Goal: Use online tool/utility: Utilize a website feature to perform a specific function

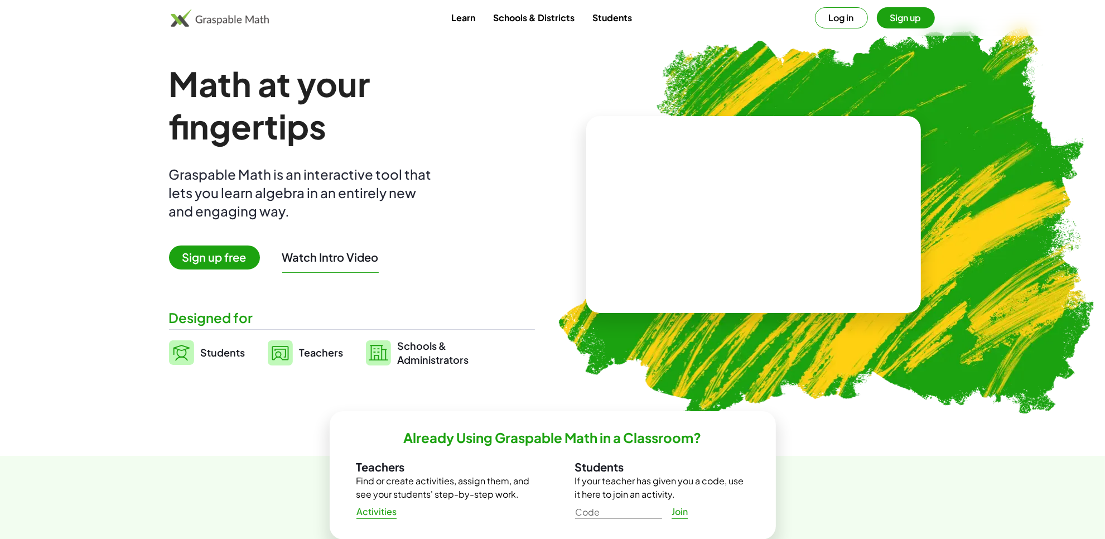
click at [321, 349] on span "Teachers" at bounding box center [321, 352] width 44 height 13
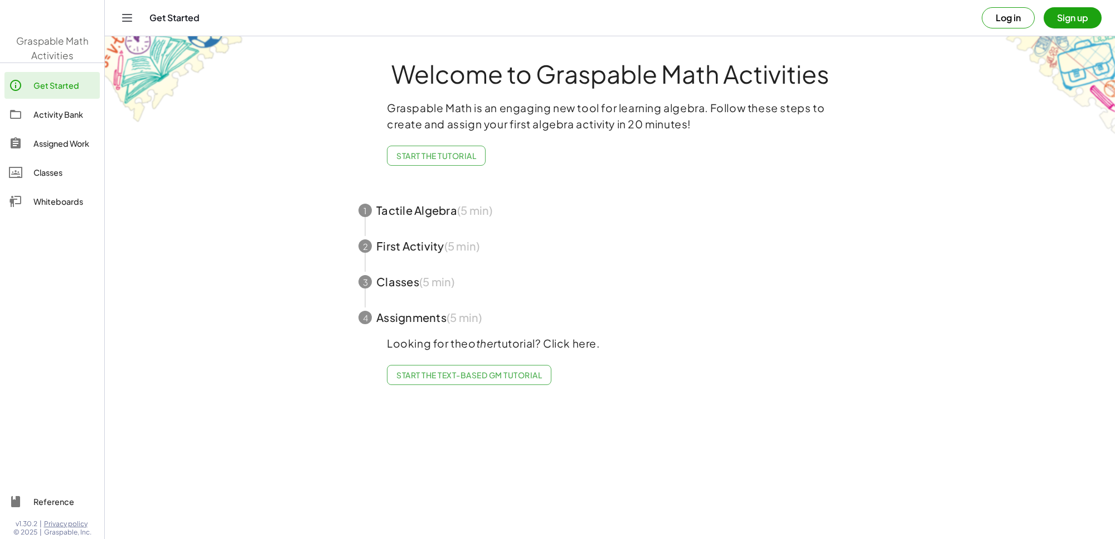
click at [321, 349] on main "Welcome to Graspable Math Activities Graspable Math is an engaging new tool for…" at bounding box center [610, 269] width 1011 height 539
click at [35, 196] on div "Whiteboards" at bounding box center [64, 201] width 62 height 13
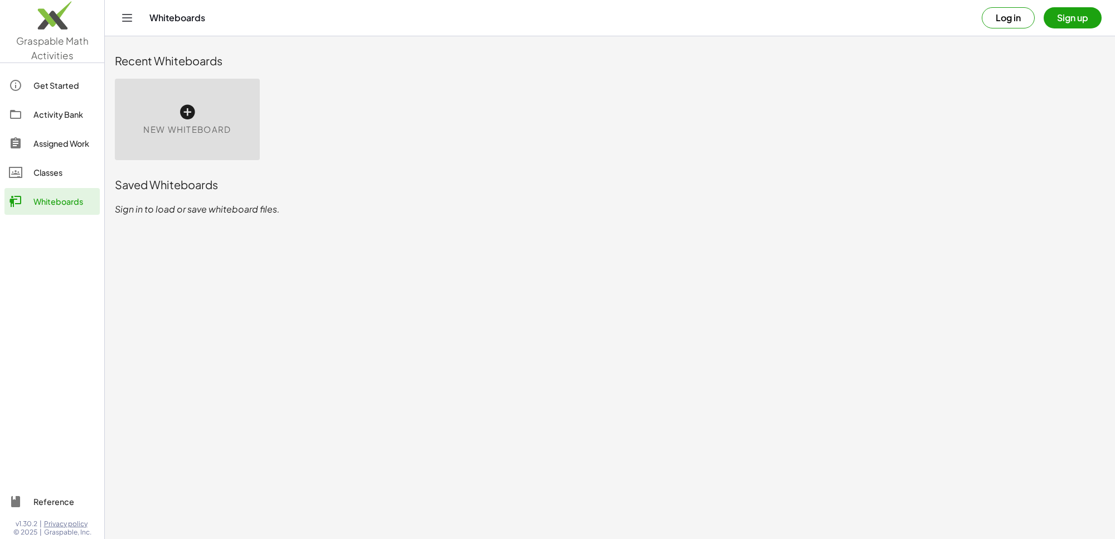
click at [154, 100] on div "New Whiteboard" at bounding box center [187, 119] width 145 height 81
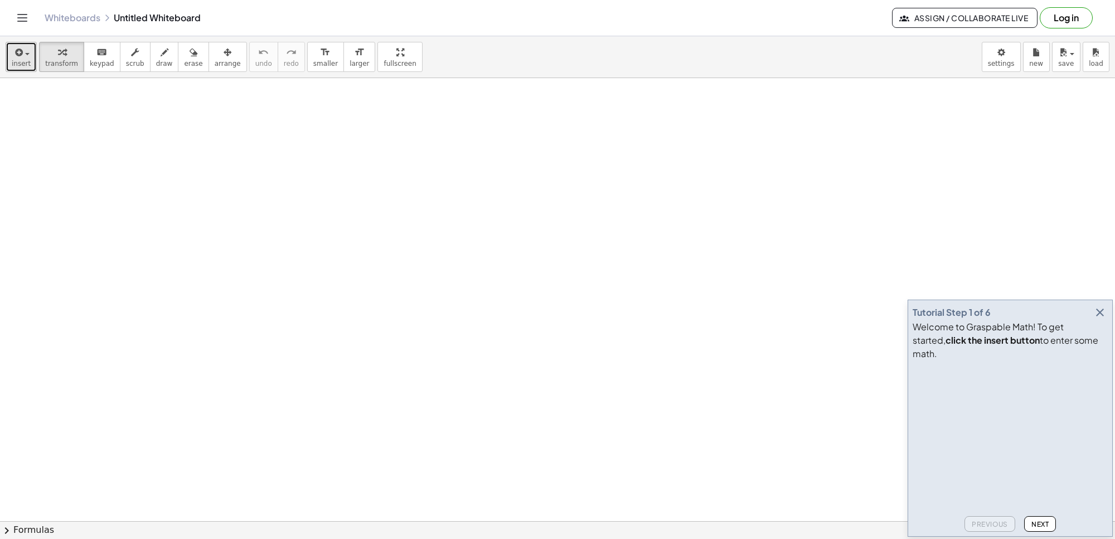
click at [8, 60] on button "insert" at bounding box center [21, 57] width 31 height 30
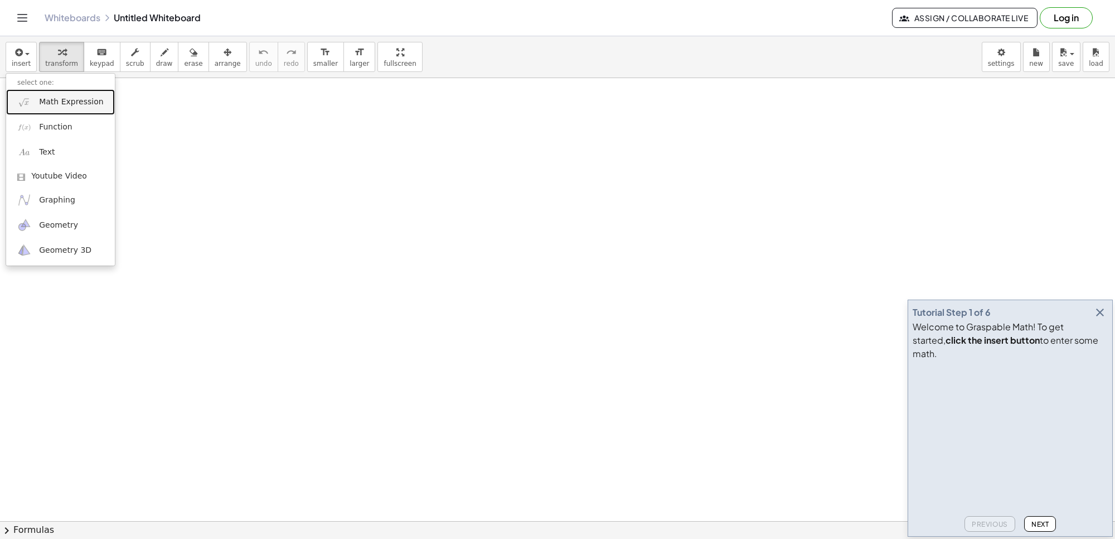
click at [59, 101] on span "Math Expression" at bounding box center [71, 101] width 64 height 11
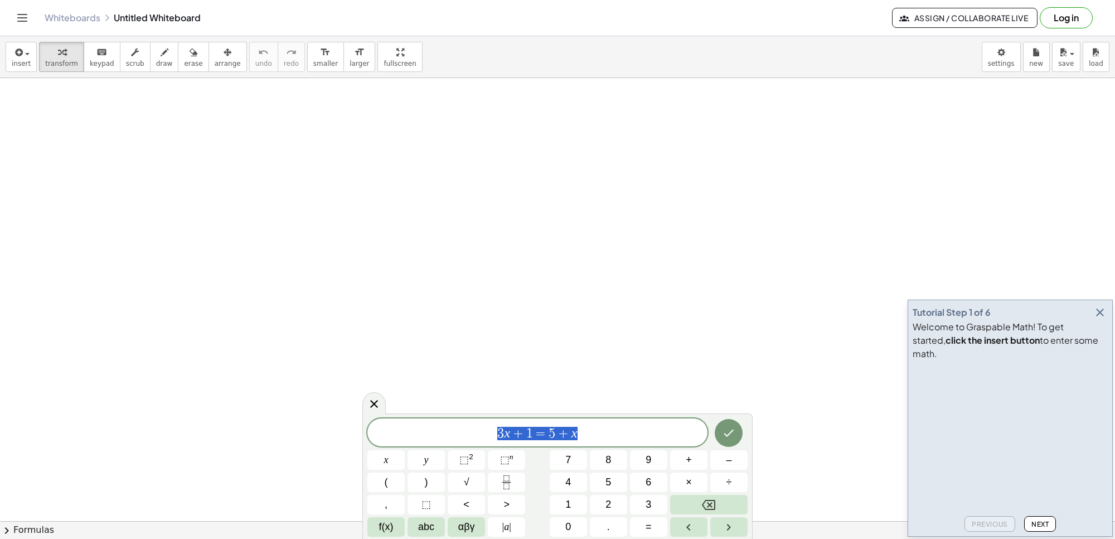
drag, startPoint x: 597, startPoint y: 438, endPoint x: 0, endPoint y: 457, distance: 597.0
click at [0, 457] on body "Graspable Math Activities Get Started Activity Bank Assigned Work Classes White…" at bounding box center [557, 269] width 1115 height 539
click at [466, 506] on span "<" at bounding box center [466, 504] width 6 height 15
click at [736, 439] on button "Done" at bounding box center [729, 433] width 28 height 28
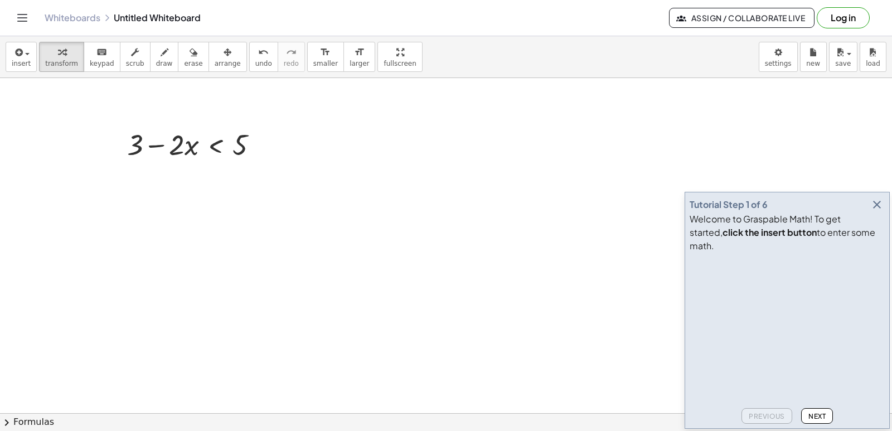
click at [870, 212] on div "Tutorial Step 1 of 6" at bounding box center [787, 205] width 195 height 16
click at [871, 212] on button "button" at bounding box center [877, 205] width 16 height 16
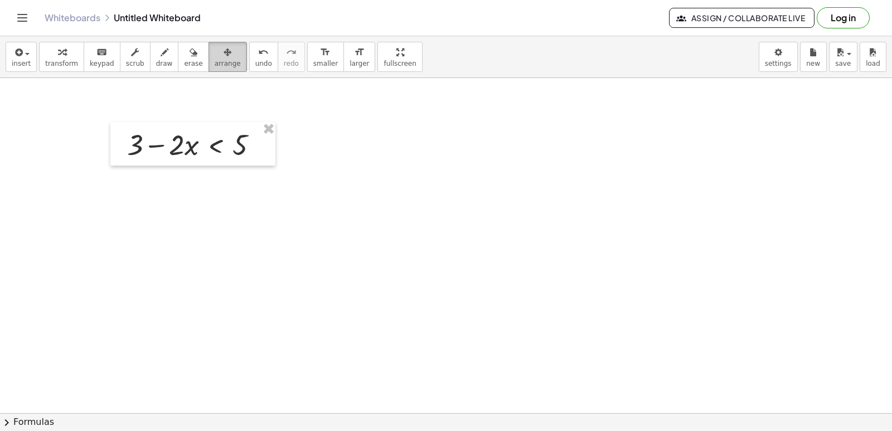
click at [215, 60] on span "arrange" at bounding box center [228, 64] width 26 height 8
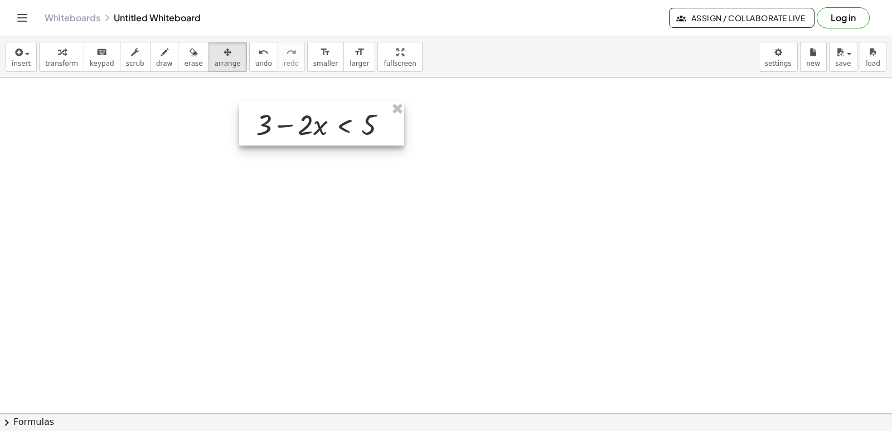
drag, startPoint x: 233, startPoint y: 148, endPoint x: 355, endPoint y: 129, distance: 123.6
click at [355, 129] on div at bounding box center [321, 123] width 165 height 43
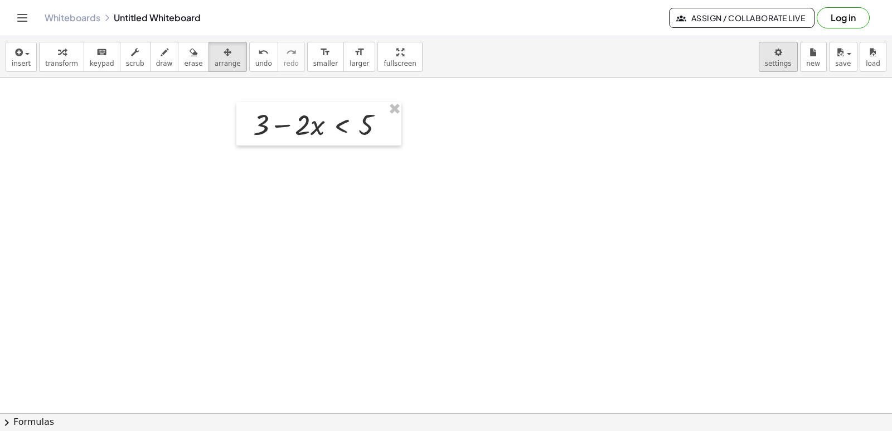
click at [789, 59] on body "Graspable Math Activities Get Started Activity Bank Assigned Work Classes White…" at bounding box center [446, 215] width 892 height 431
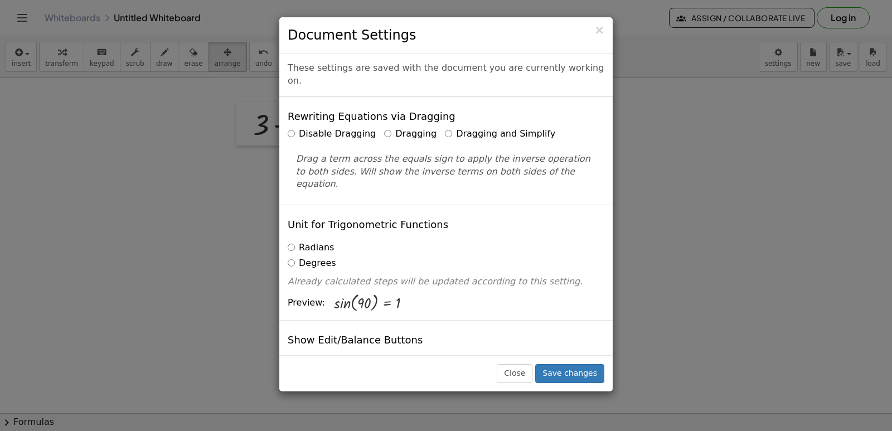
click at [461, 144] on div "Drag a term across the equals sign to apply the inverse operation to both sides…" at bounding box center [446, 167] width 317 height 47
click at [467, 144] on div "Drag a term across the equals sign to apply the inverse operation to both sides…" at bounding box center [446, 167] width 317 height 47
click at [476, 128] on label "Dragging and Simplify" at bounding box center [500, 134] width 110 height 13
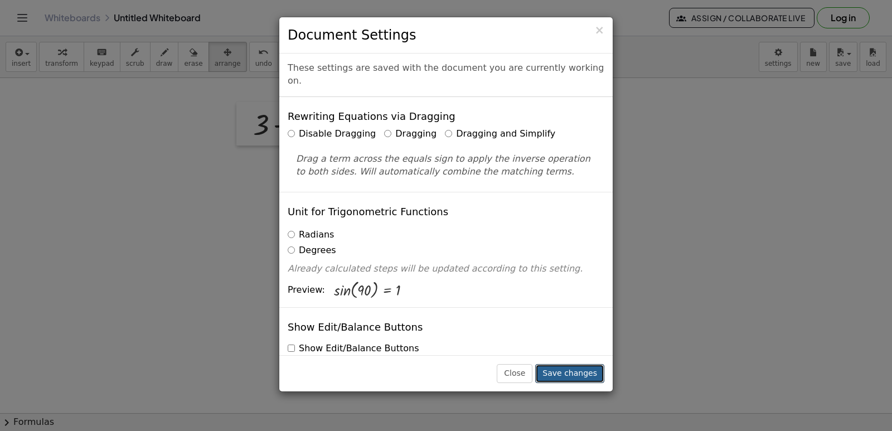
drag, startPoint x: 593, startPoint y: 376, endPoint x: 594, endPoint y: 368, distance: 7.9
click at [593, 376] on button "Save changes" at bounding box center [569, 373] width 69 height 19
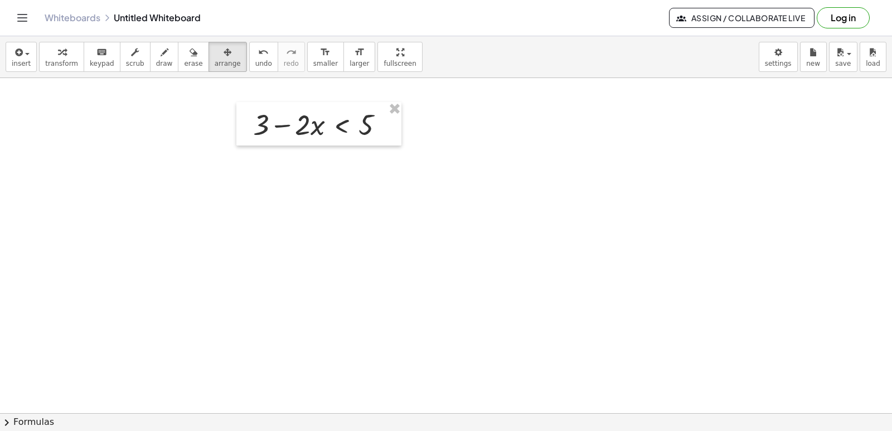
click at [28, 52] on button "insert" at bounding box center [21, 57] width 31 height 30
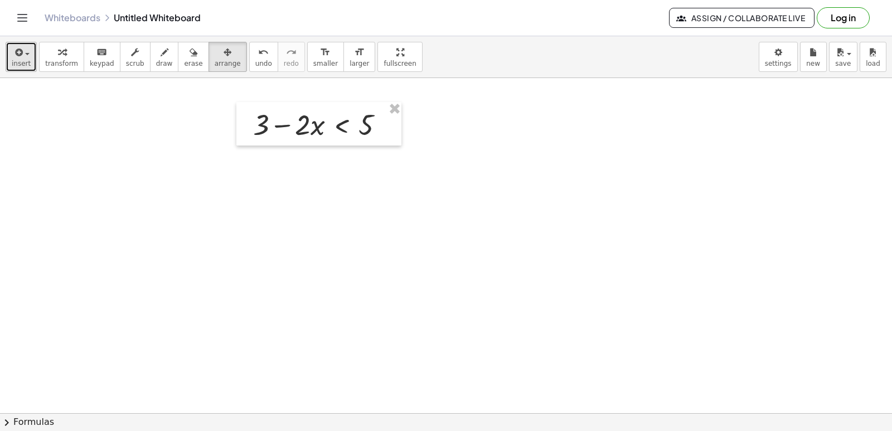
click at [18, 69] on button "insert" at bounding box center [21, 57] width 31 height 30
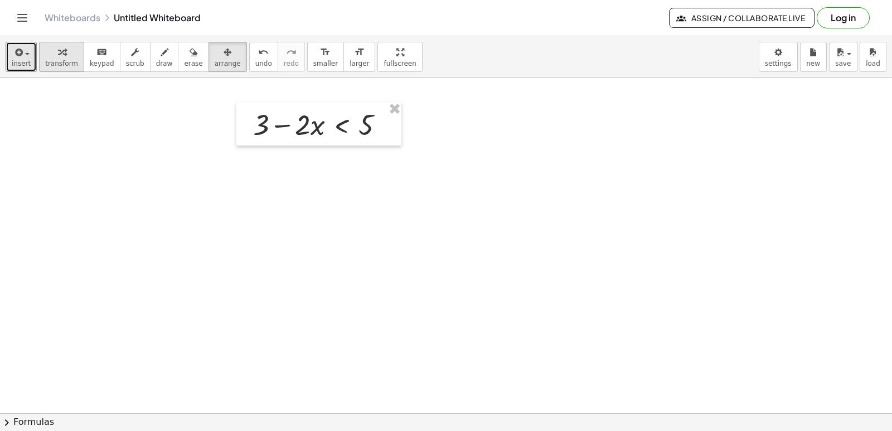
click at [45, 54] on div "button" at bounding box center [61, 51] width 33 height 13
drag, startPoint x: 260, startPoint y: 122, endPoint x: 390, endPoint y: 136, distance: 130.1
click at [390, 136] on div at bounding box center [323, 124] width 151 height 38
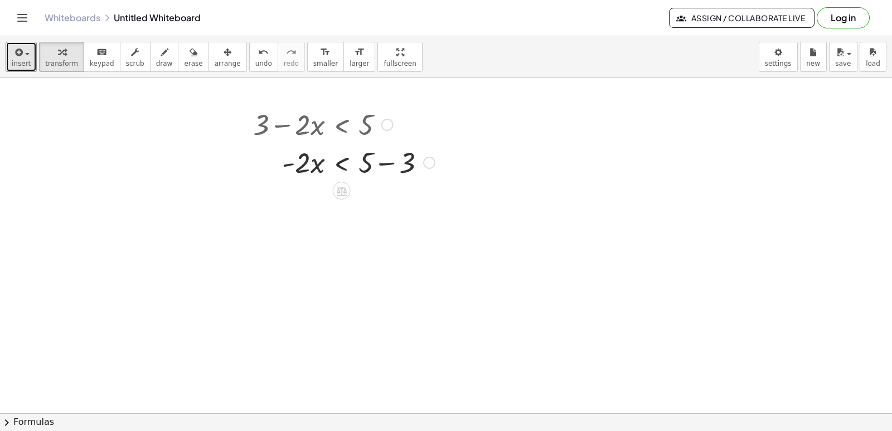
click at [389, 161] on div at bounding box center [344, 162] width 193 height 38
click at [342, 163] on div "3 · 2 · x < 5 - + − 2" at bounding box center [342, 163] width 0 height 0
drag, startPoint x: 389, startPoint y: 167, endPoint x: 384, endPoint y: 205, distance: 38.2
click at [342, 196] on div "· 2 · x < - 2 Transform line Copy line as LaTeX Copy derivation as LaTeX Expand…" at bounding box center [342, 196] width 0 height 0
drag, startPoint x: 300, startPoint y: 204, endPoint x: 434, endPoint y: 287, distance: 157.8
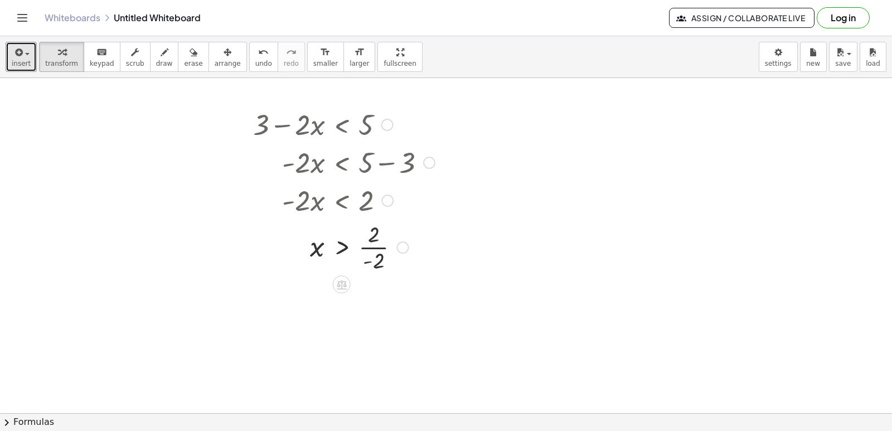
click at [383, 245] on div at bounding box center [344, 247] width 193 height 56
click at [379, 248] on div at bounding box center [344, 246] width 193 height 37
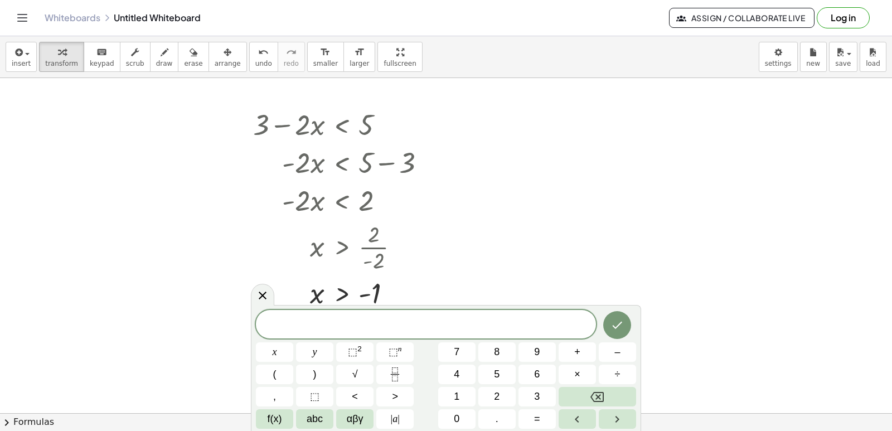
drag, startPoint x: 262, startPoint y: 291, endPoint x: 384, endPoint y: 276, distance: 123.0
click at [260, 289] on div at bounding box center [262, 295] width 23 height 22
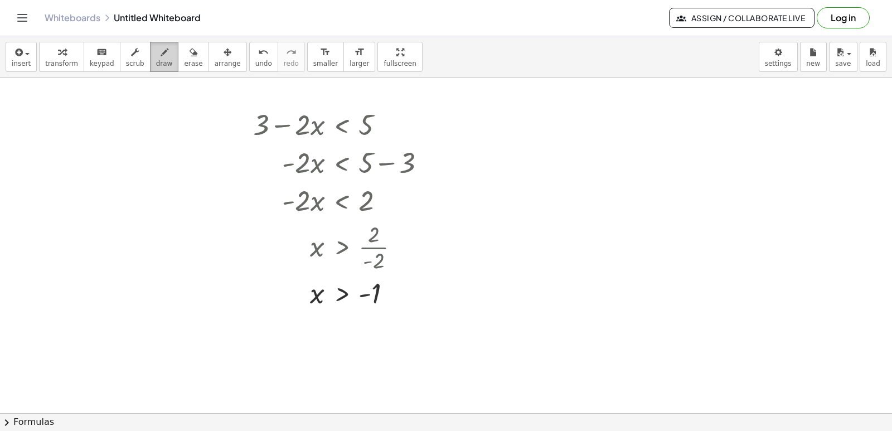
click at [156, 52] on div "button" at bounding box center [164, 51] width 17 height 13
drag, startPoint x: 258, startPoint y: 337, endPoint x: 450, endPoint y: 339, distance: 192.4
click at [450, 339] on div at bounding box center [446, 413] width 892 height 670
drag, startPoint x: 287, startPoint y: 331, endPoint x: 283, endPoint y: 347, distance: 16.2
click at [287, 345] on div at bounding box center [446, 413] width 892 height 670
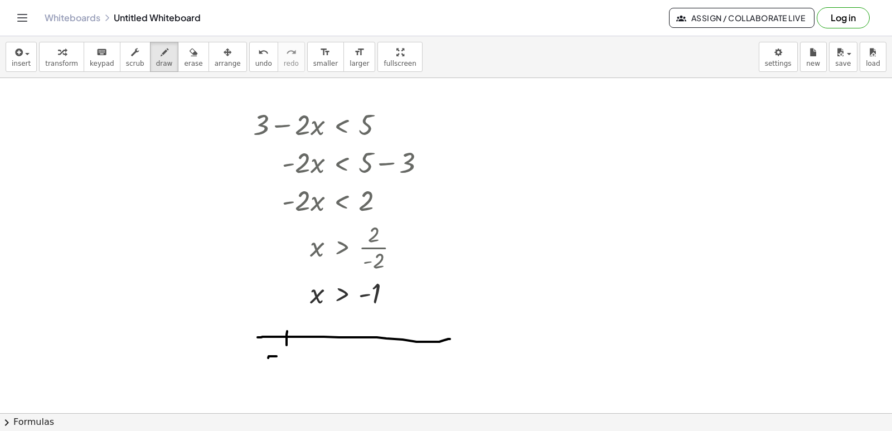
drag, startPoint x: 268, startPoint y: 358, endPoint x: 281, endPoint y: 356, distance: 12.4
click at [281, 356] on div at bounding box center [446, 413] width 892 height 670
drag, startPoint x: 287, startPoint y: 356, endPoint x: 289, endPoint y: 365, distance: 8.7
click at [289, 365] on div at bounding box center [446, 413] width 892 height 670
drag, startPoint x: 284, startPoint y: 361, endPoint x: 290, endPoint y: 376, distance: 15.7
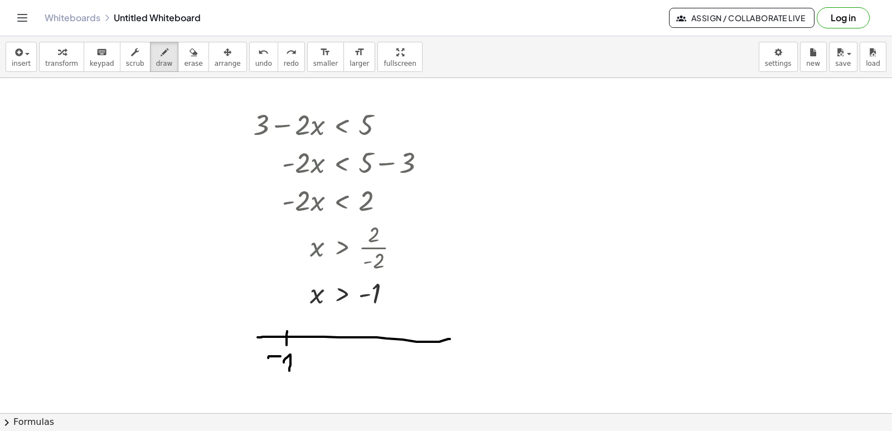
click at [290, 376] on div at bounding box center [446, 413] width 892 height 670
drag, startPoint x: 287, startPoint y: 332, endPoint x: 284, endPoint y: 318, distance: 14.1
click at [284, 318] on div at bounding box center [446, 413] width 892 height 670
drag, startPoint x: 284, startPoint y: 318, endPoint x: 447, endPoint y: 319, distance: 162.8
click at [447, 319] on div at bounding box center [446, 413] width 892 height 670
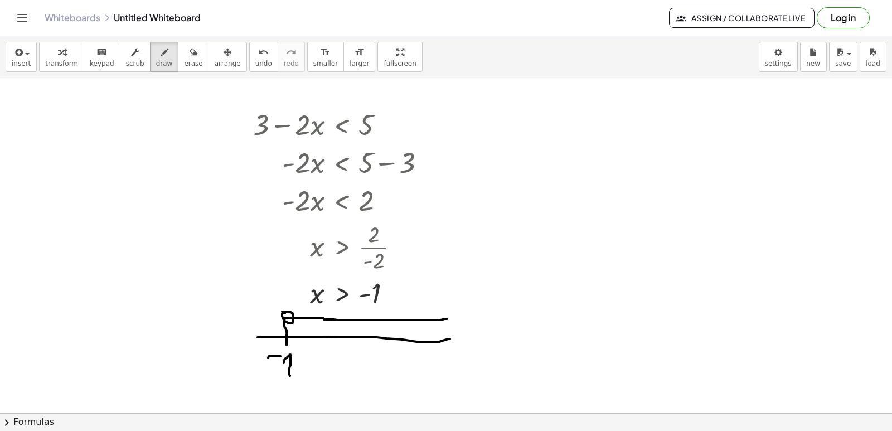
click at [282, 312] on div at bounding box center [446, 413] width 892 height 670
drag, startPoint x: 306, startPoint y: 320, endPoint x: 317, endPoint y: 325, distance: 12.0
click at [297, 328] on div at bounding box center [446, 413] width 892 height 670
drag, startPoint x: 318, startPoint y: 325, endPoint x: 306, endPoint y: 326, distance: 12.4
click at [306, 326] on div at bounding box center [446, 413] width 892 height 670
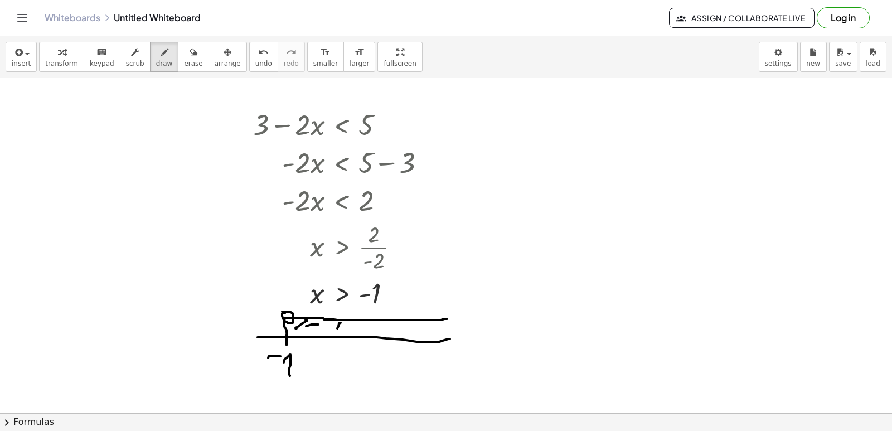
drag, startPoint x: 339, startPoint y: 323, endPoint x: 339, endPoint y: 331, distance: 7.3
click at [317, 343] on div at bounding box center [446, 413] width 892 height 670
drag, startPoint x: 350, startPoint y: 325, endPoint x: 351, endPoint y: 336, distance: 11.2
click at [335, 339] on div at bounding box center [446, 413] width 892 height 670
drag, startPoint x: 370, startPoint y: 325, endPoint x: 366, endPoint y: 335, distance: 10.3
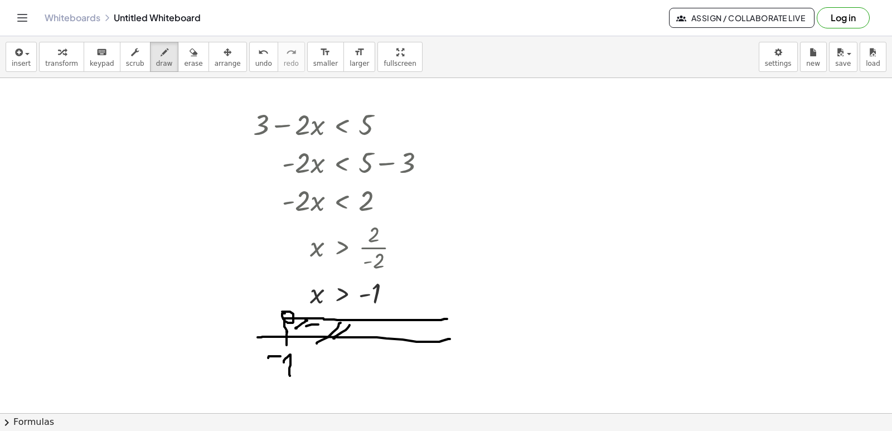
click at [352, 335] on div at bounding box center [446, 413] width 892 height 670
click at [379, 330] on div at bounding box center [446, 413] width 892 height 670
drag, startPoint x: 412, startPoint y: 323, endPoint x: 380, endPoint y: 333, distance: 33.3
click at [380, 333] on div at bounding box center [446, 413] width 892 height 670
drag, startPoint x: 423, startPoint y: 330, endPoint x: 414, endPoint y: 338, distance: 11.9
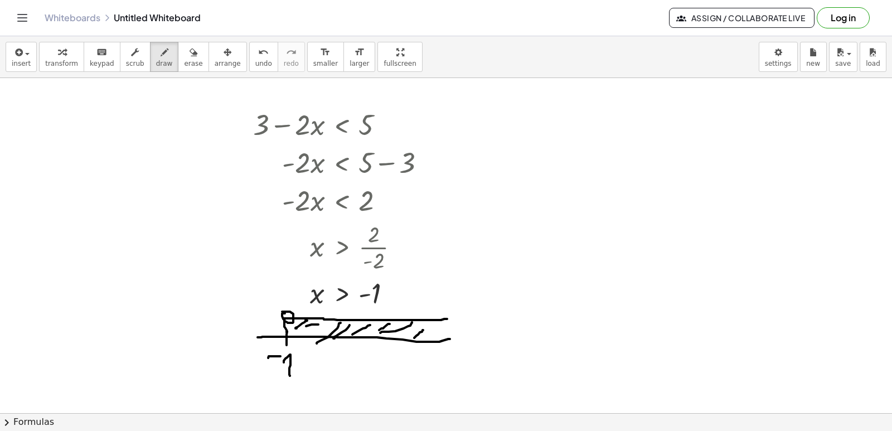
click at [414, 338] on div at bounding box center [446, 413] width 892 height 670
click at [13, 62] on span "insert" at bounding box center [21, 64] width 19 height 8
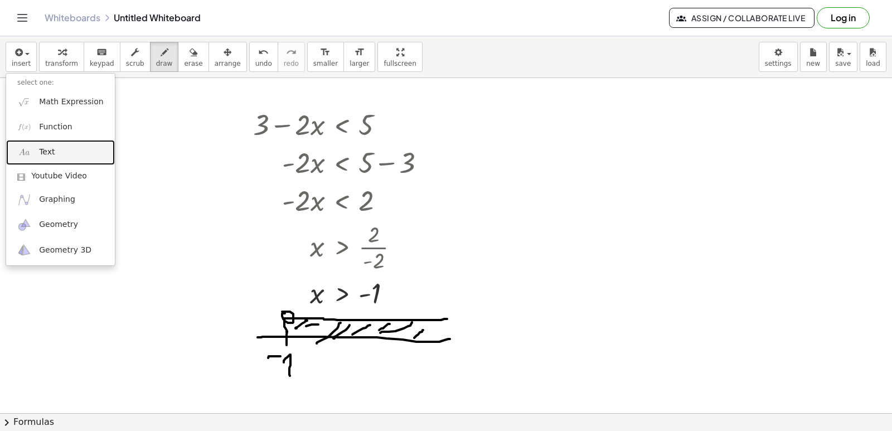
click at [57, 146] on link "Text" at bounding box center [60, 152] width 109 height 25
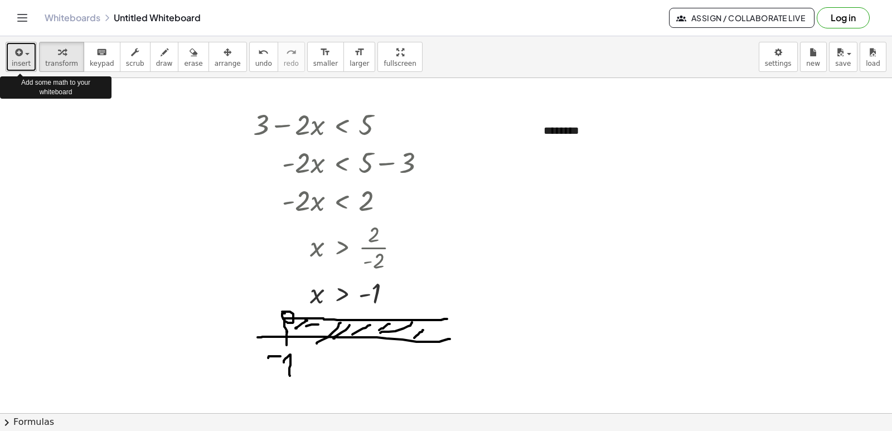
click at [20, 69] on button "insert" at bounding box center [21, 57] width 31 height 30
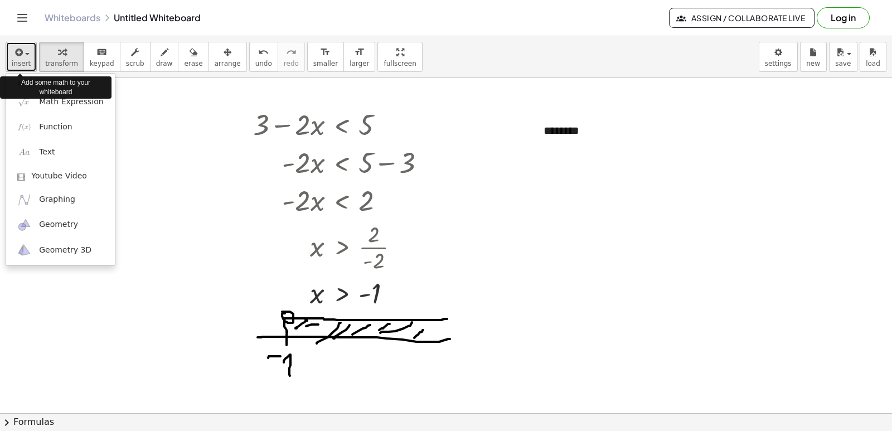
click at [20, 69] on button "insert" at bounding box center [21, 57] width 31 height 30
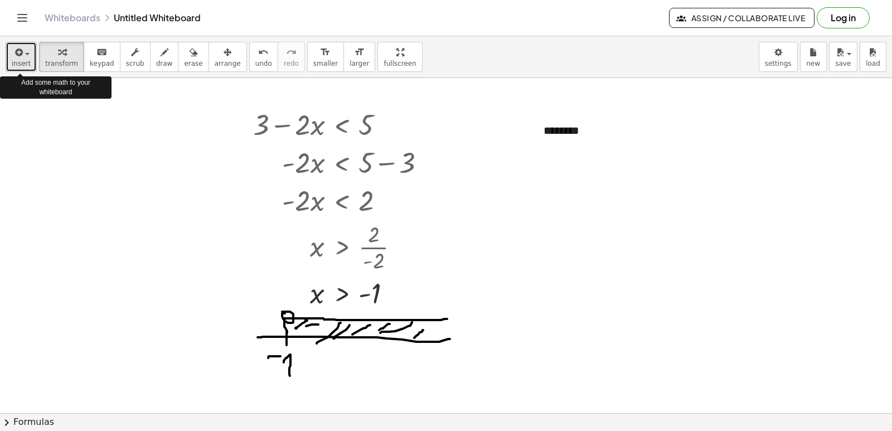
click at [20, 69] on button "insert" at bounding box center [21, 57] width 31 height 30
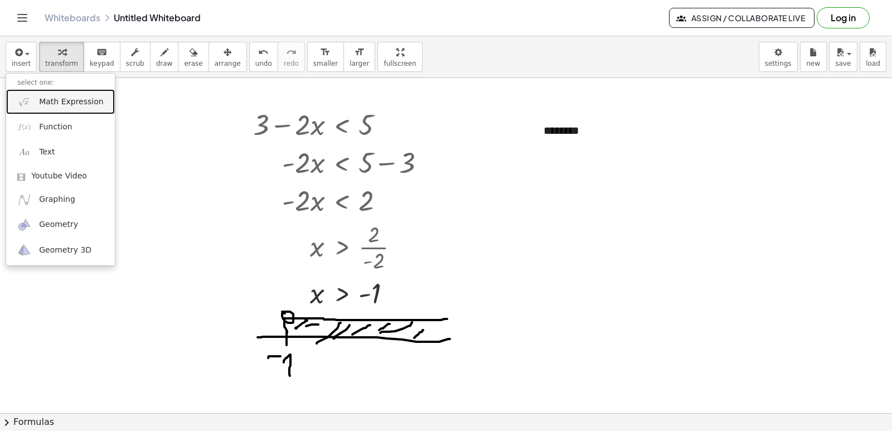
click at [83, 107] on span "Math Expression" at bounding box center [71, 101] width 64 height 11
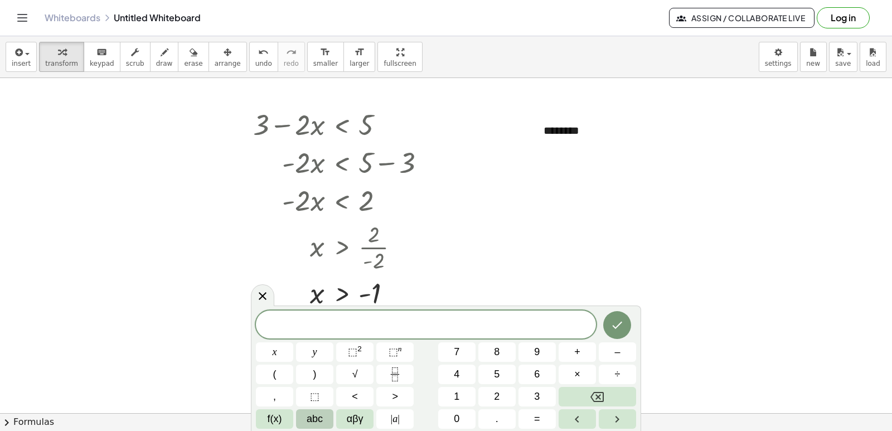
click at [308, 418] on span "abc" at bounding box center [315, 419] width 16 height 15
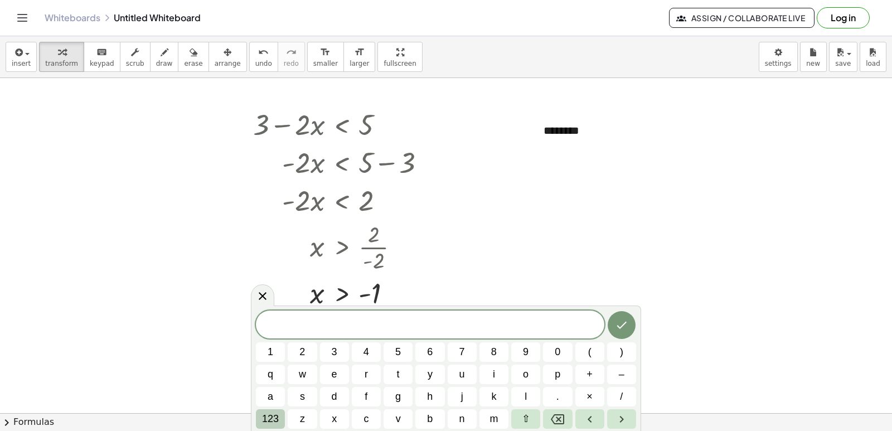
click at [277, 420] on span "123" at bounding box center [270, 419] width 17 height 15
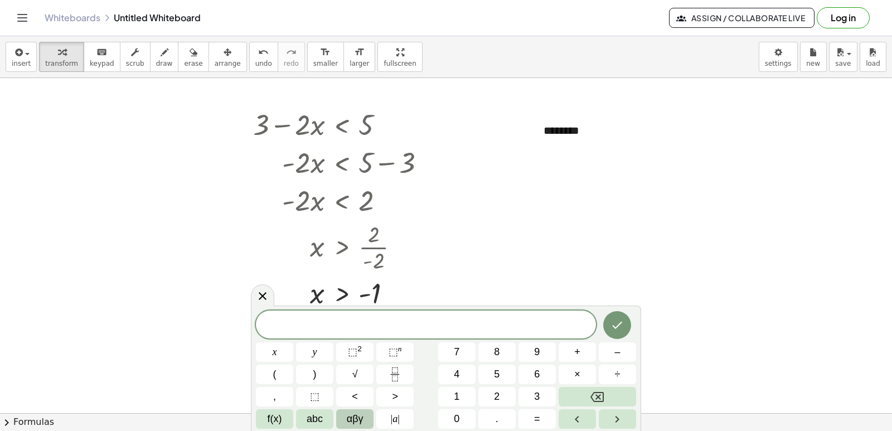
click at [361, 414] on span "αβγ" at bounding box center [355, 419] width 17 height 15
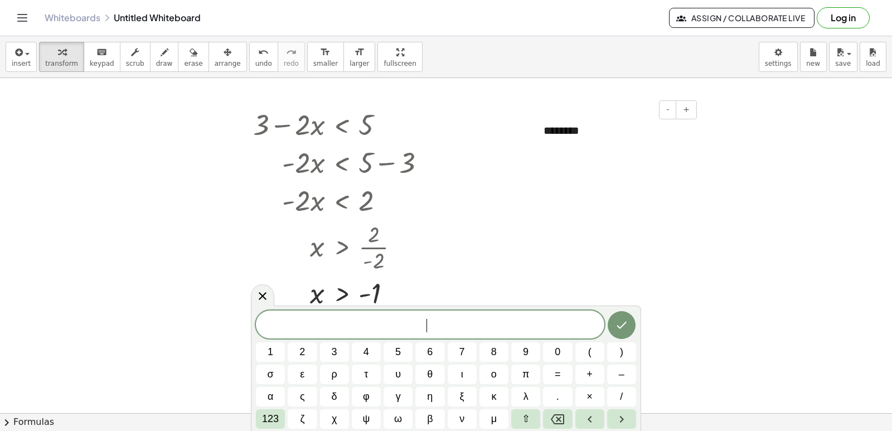
click at [596, 134] on div "********" at bounding box center [616, 131] width 167 height 38
click at [584, 206] on div at bounding box center [446, 413] width 892 height 670
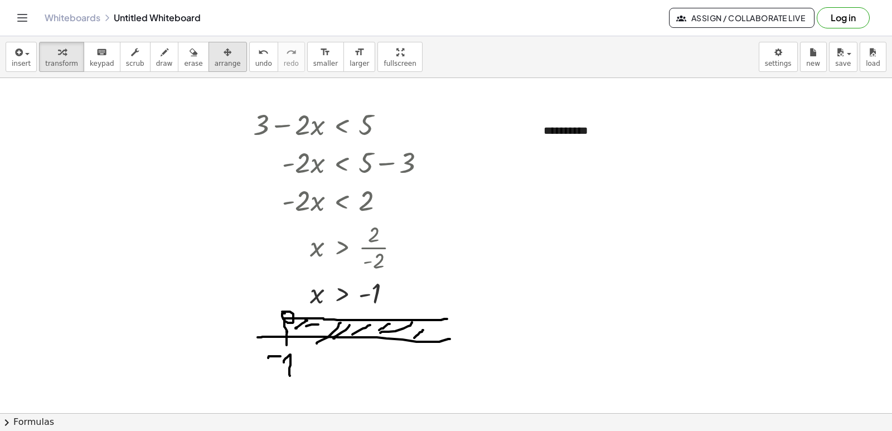
click at [224, 57] on icon "button" at bounding box center [228, 52] width 8 height 13
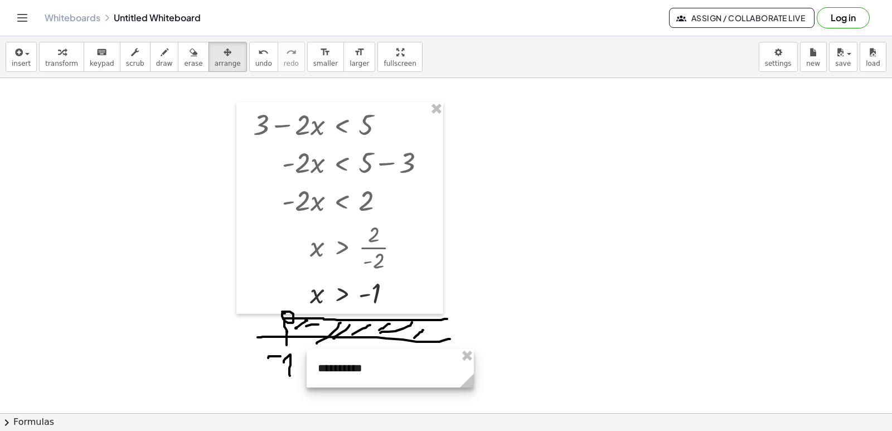
drag, startPoint x: 669, startPoint y: 137, endPoint x: 439, endPoint y: 361, distance: 321.4
click at [444, 372] on div at bounding box center [390, 368] width 167 height 38
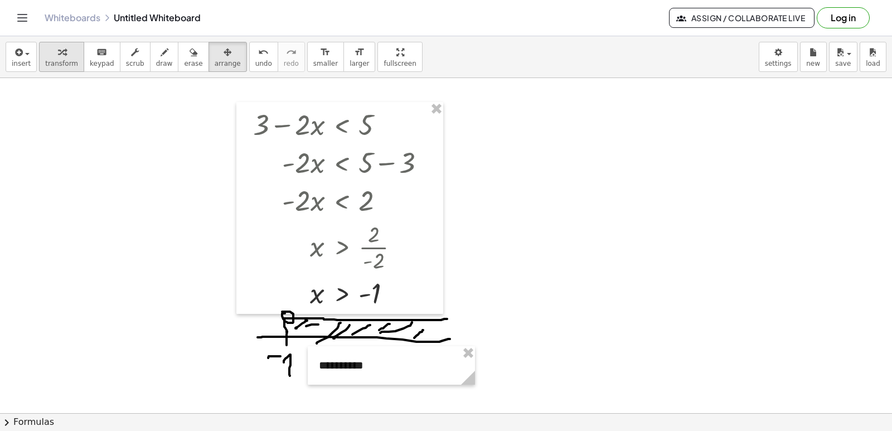
click at [46, 64] on span "transform" at bounding box center [61, 64] width 33 height 8
click at [131, 236] on div at bounding box center [446, 413] width 892 height 670
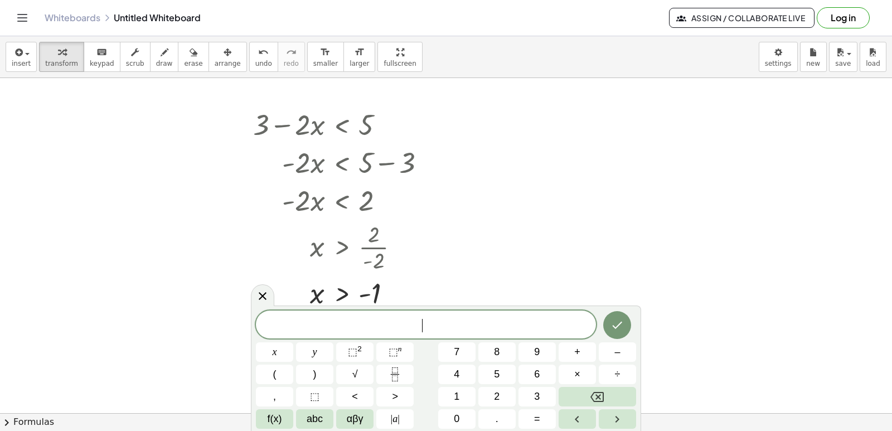
click at [131, 236] on div at bounding box center [446, 413] width 892 height 670
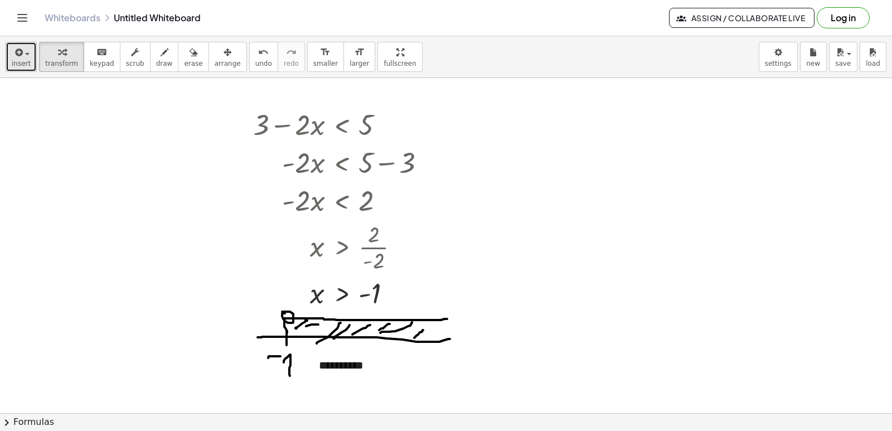
click at [6, 61] on button "insert" at bounding box center [21, 57] width 31 height 30
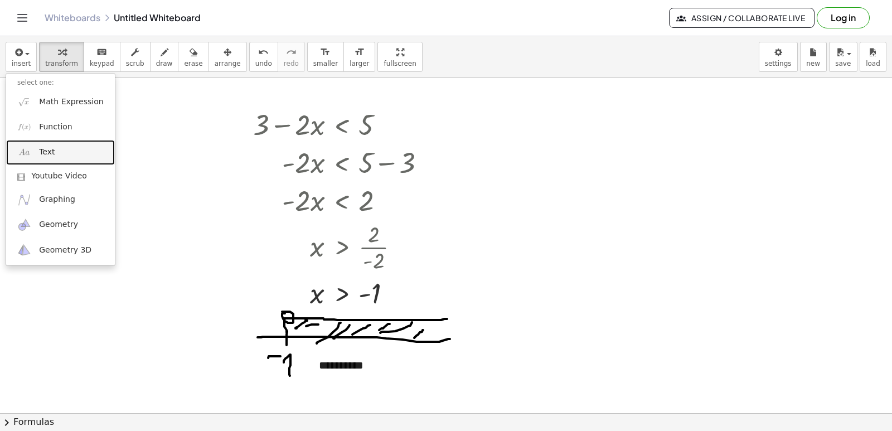
click at [51, 147] on span "Text" at bounding box center [47, 152] width 16 height 11
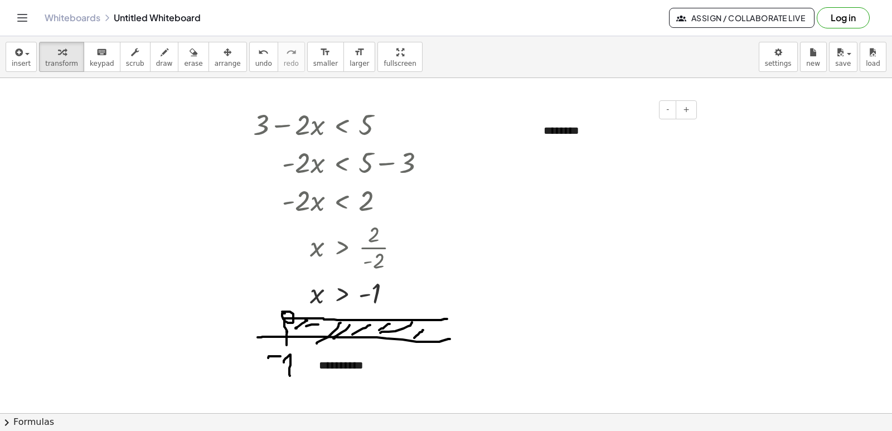
click at [632, 136] on div "********" at bounding box center [616, 131] width 167 height 38
click at [787, 240] on div at bounding box center [446, 413] width 892 height 670
click at [215, 45] on div "button" at bounding box center [228, 51] width 26 height 13
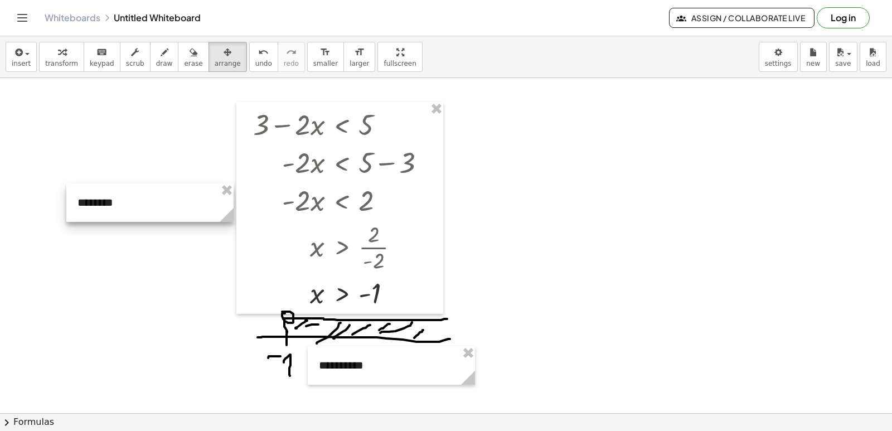
drag, startPoint x: 629, startPoint y: 141, endPoint x: 162, endPoint y: 213, distance: 471.7
click at [162, 213] on div at bounding box center [149, 202] width 167 height 38
click at [26, 63] on span "insert" at bounding box center [21, 64] width 19 height 8
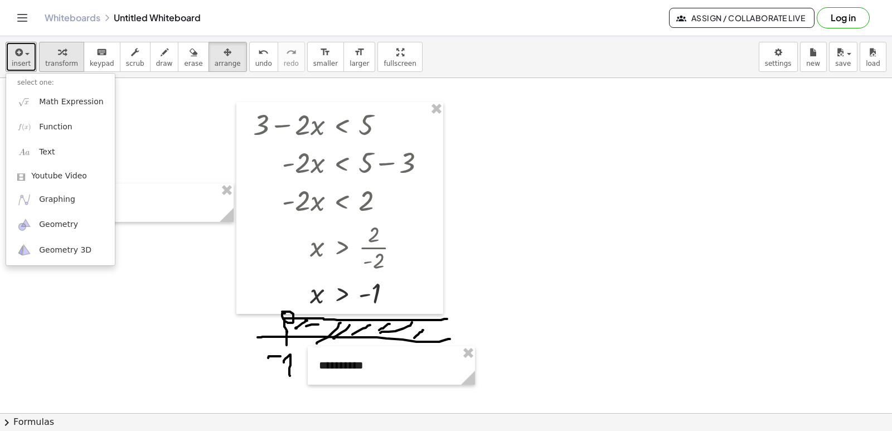
click at [58, 56] on icon "button" at bounding box center [62, 52] width 8 height 13
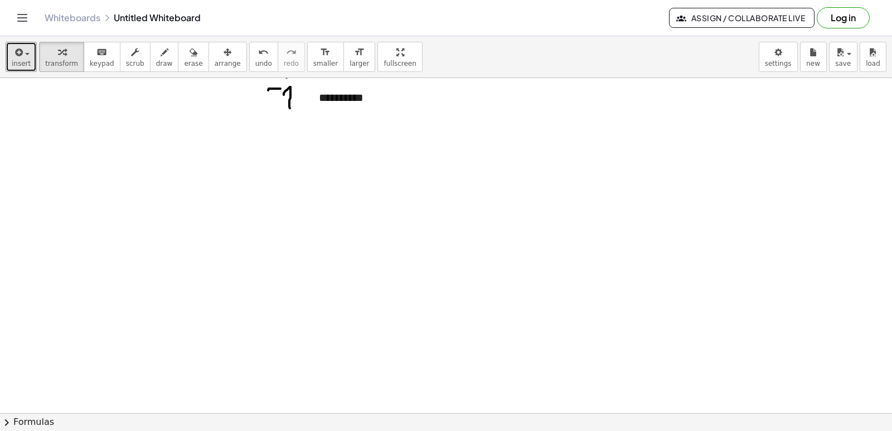
scroll to position [279, 0]
click at [13, 64] on span "insert" at bounding box center [21, 64] width 19 height 8
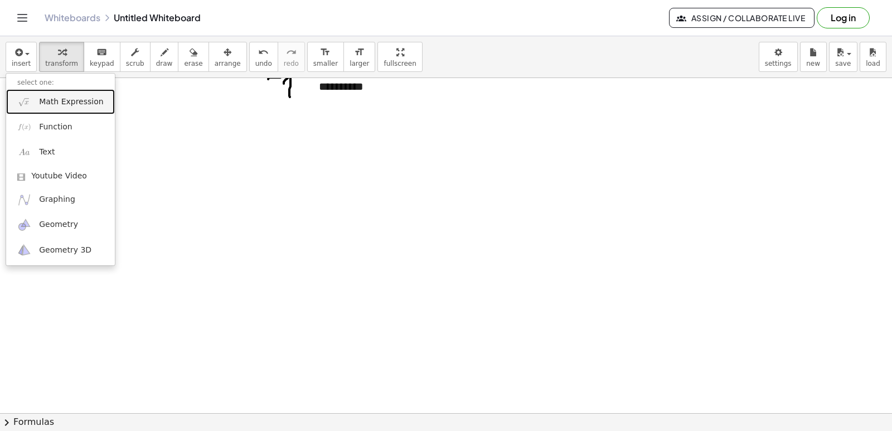
click at [58, 104] on span "Math Expression" at bounding box center [71, 101] width 64 height 11
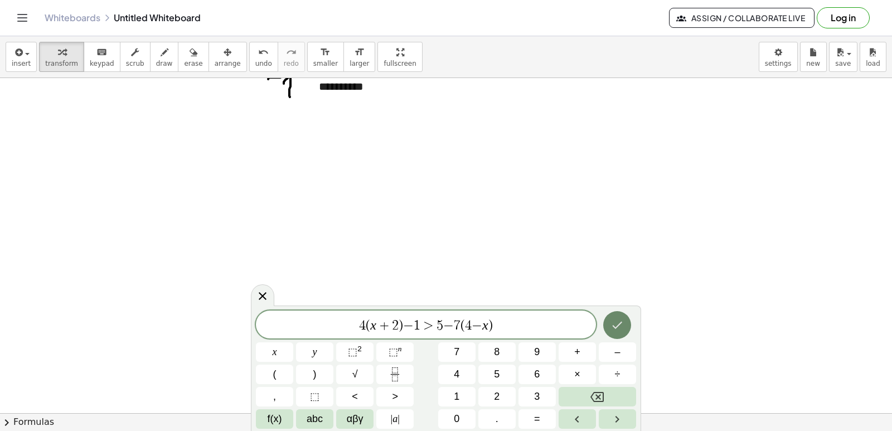
click at [614, 331] on icon "Done" at bounding box center [617, 324] width 13 height 13
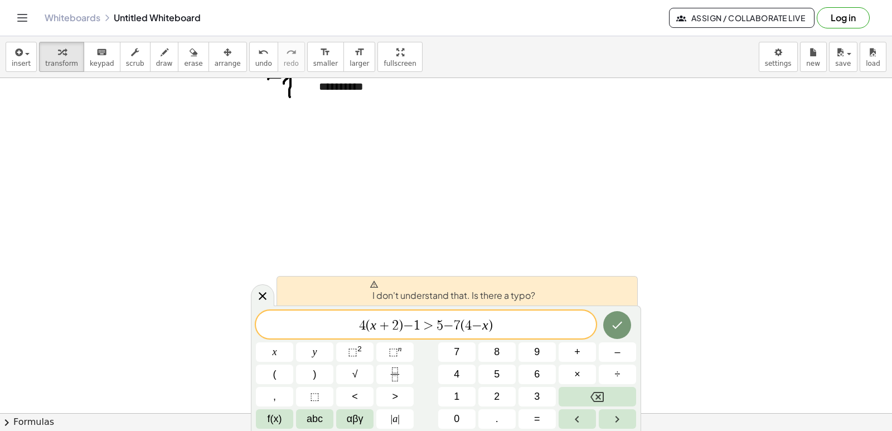
click at [372, 327] on var "x" at bounding box center [373, 325] width 6 height 14
click at [359, 324] on span "4" at bounding box center [357, 324] width 7 height 13
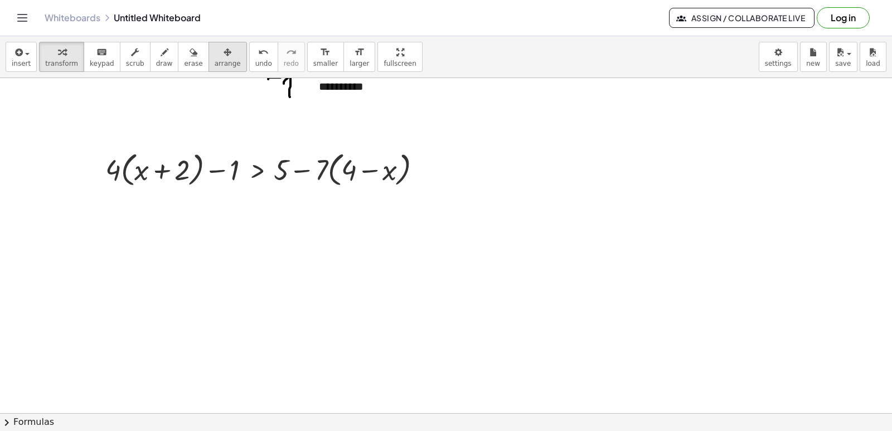
click at [215, 51] on div "button" at bounding box center [228, 51] width 26 height 13
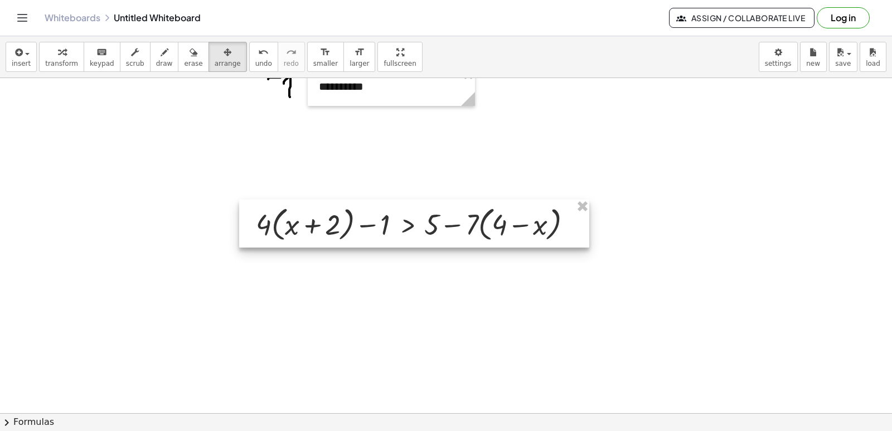
drag, startPoint x: 288, startPoint y: 178, endPoint x: 438, endPoint y: 233, distance: 160.2
click at [438, 233] on div at bounding box center [414, 224] width 350 height 48
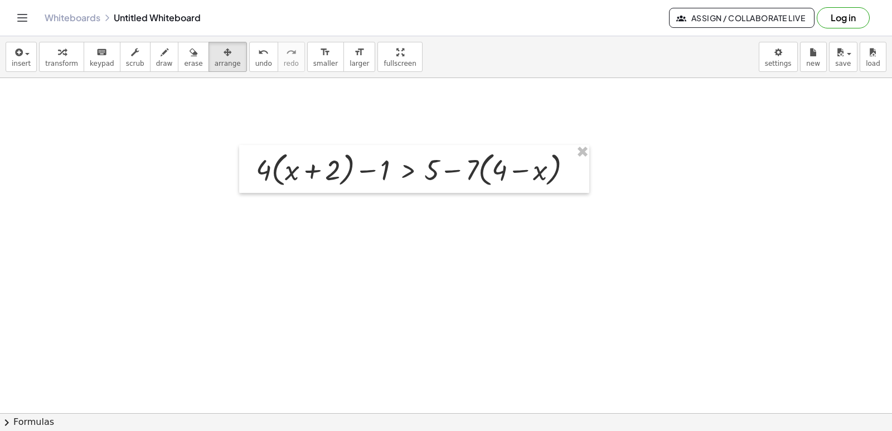
scroll to position [335, 0]
click at [442, 285] on div at bounding box center [446, 246] width 892 height 1006
click at [58, 40] on div "insert select one: Math Expression Function Text Youtube Video Graphing Geometr…" at bounding box center [446, 57] width 892 height 42
click at [65, 69] on button "transform" at bounding box center [61, 57] width 45 height 30
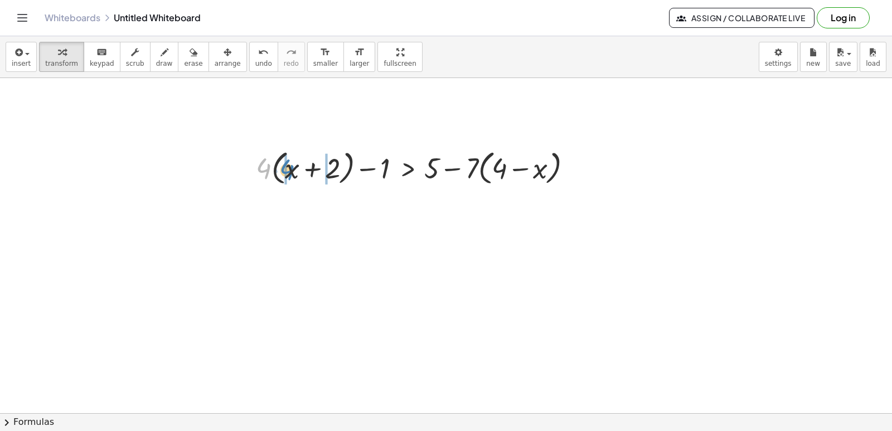
drag, startPoint x: 268, startPoint y: 165, endPoint x: 291, endPoint y: 166, distance: 23.4
click at [291, 166] on div at bounding box center [418, 167] width 336 height 42
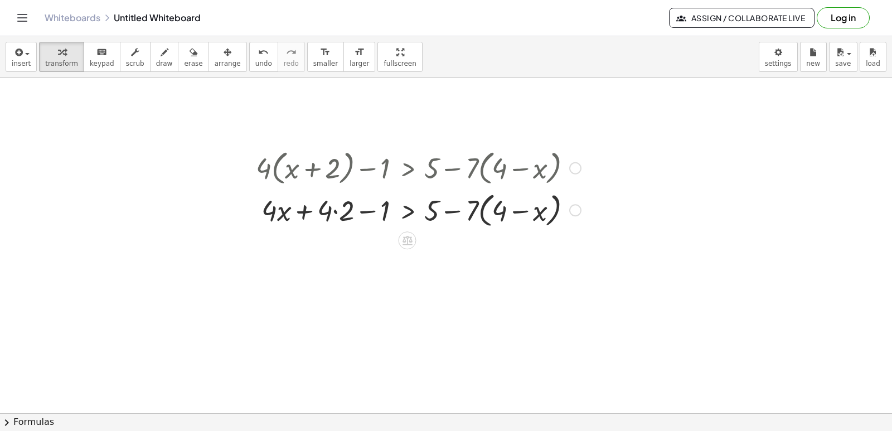
click at [337, 214] on div at bounding box center [418, 209] width 336 height 42
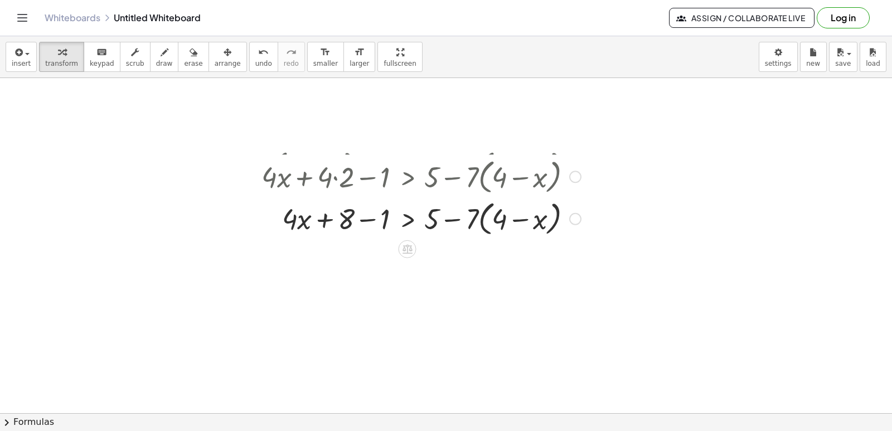
drag, startPoint x: 577, startPoint y: 209, endPoint x: 580, endPoint y: 172, distance: 37.5
click at [408, 177] on div "+ · 4 · x + · 4 · 2 − 1 > + 5 − · 7 · ( + 4 − x )" at bounding box center [408, 177] width 0 height 0
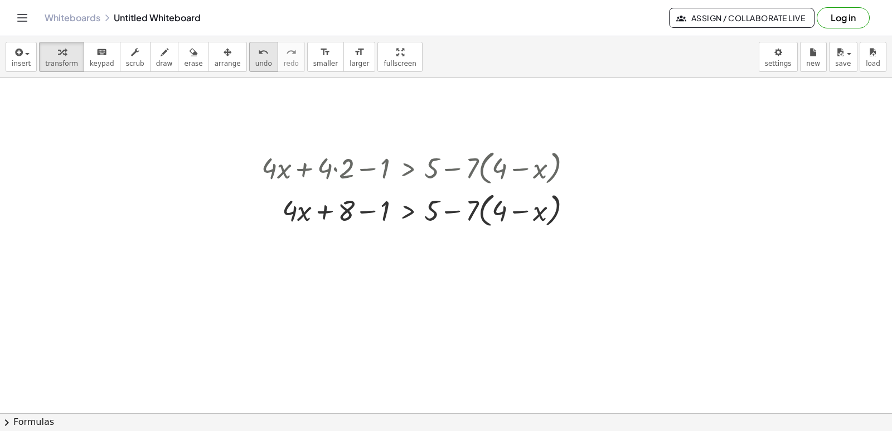
click at [250, 57] on button "undo undo" at bounding box center [263, 57] width 29 height 30
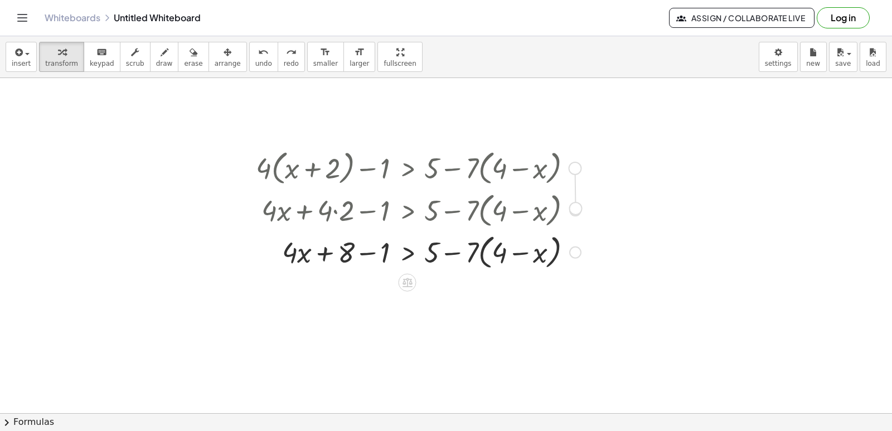
drag, startPoint x: 576, startPoint y: 170, endPoint x: 577, endPoint y: 215, distance: 44.6
click at [408, 168] on div "+ · 4 · ( + x + 2 ) − 1 > + 5 − · 7 · ( + 4 − x ) + · 4 · x + · 4 · 2 − 1 > + 5…" at bounding box center [408, 168] width 0 height 0
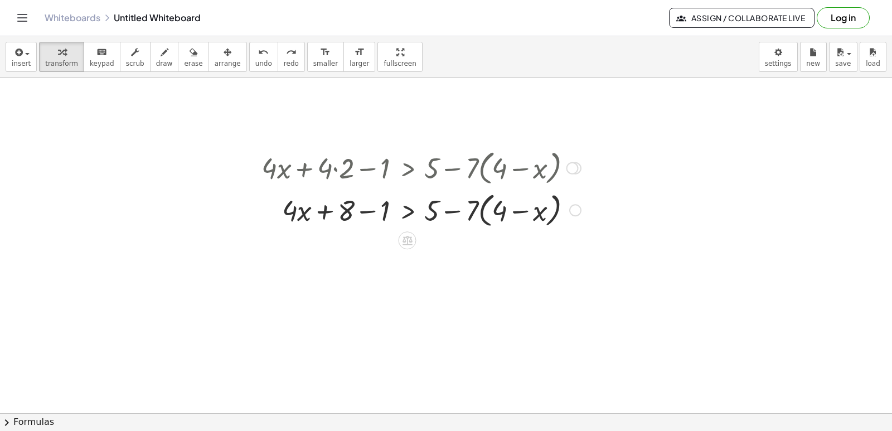
drag, startPoint x: 573, startPoint y: 209, endPoint x: 573, endPoint y: 161, distance: 47.4
click at [408, 168] on div "+ · 4 · x + · 4 · 2 − 1 > + 5 − · 7 · ( + 4 − x )" at bounding box center [408, 168] width 0 height 0
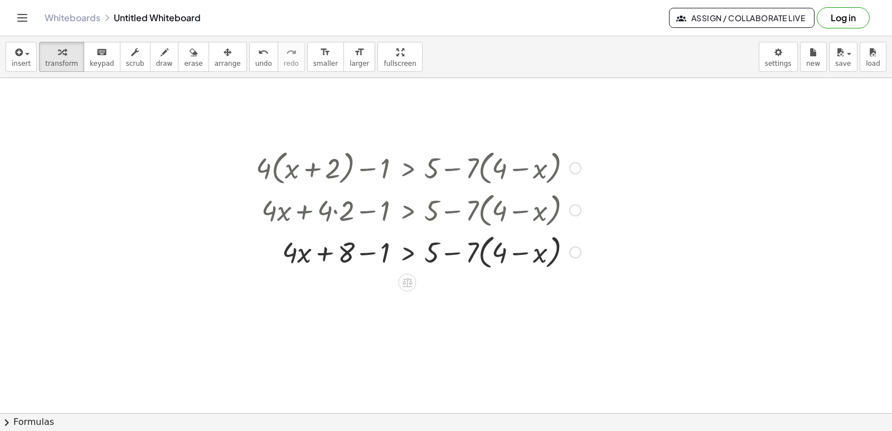
drag, startPoint x: 577, startPoint y: 170, endPoint x: 569, endPoint y: 223, distance: 53.6
click at [408, 210] on div "+ · 4 · x + · 4 · 2 − 1 > + 5 − · 7 · ( + 4 − x )" at bounding box center [408, 210] width 0 height 0
drag, startPoint x: 575, startPoint y: 167, endPoint x: 578, endPoint y: 210, distance: 43.1
click at [408, 168] on div "+ · 4 · ( + x + 2 ) − 1 > + 5 − · 7 · ( + 4 − x ) + · 4 · x + · 4 · 2 − 1 > + 5…" at bounding box center [408, 168] width 0 height 0
drag, startPoint x: 475, startPoint y: 252, endPoint x: 510, endPoint y: 249, distance: 34.7
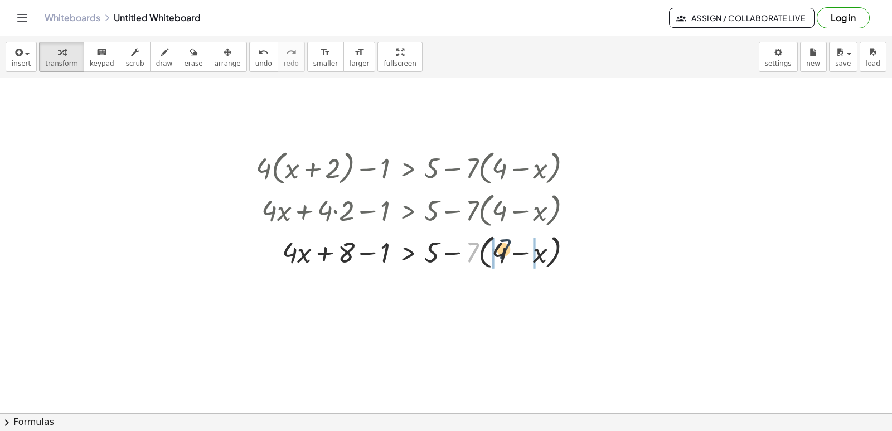
click at [510, 249] on div at bounding box center [418, 251] width 336 height 42
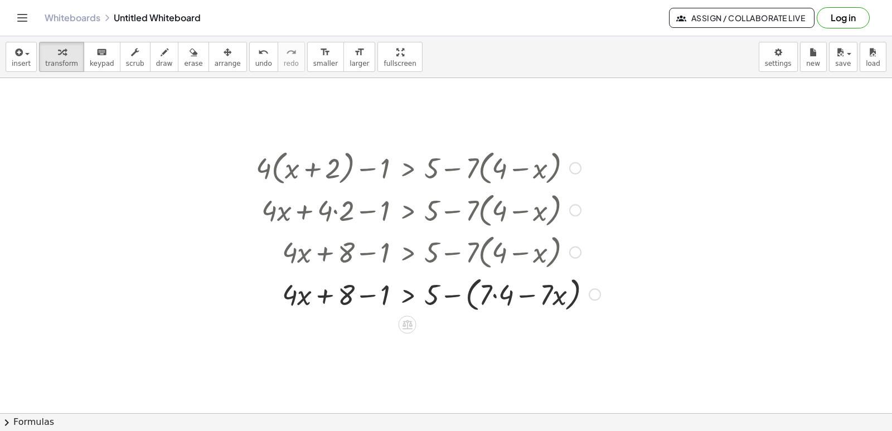
scroll to position [391, 0]
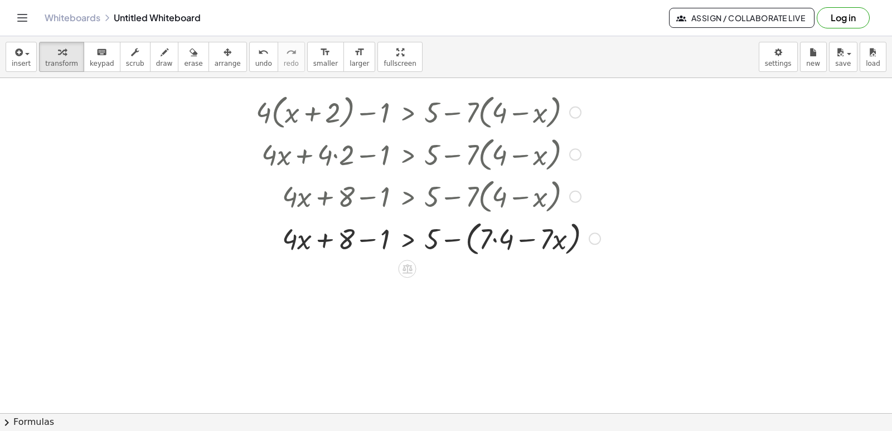
click at [499, 239] on div at bounding box center [428, 238] width 356 height 42
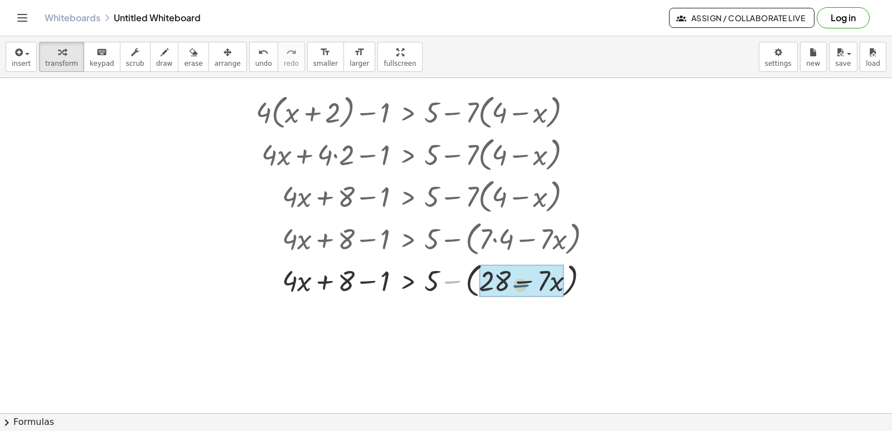
drag, startPoint x: 452, startPoint y: 279, endPoint x: 519, endPoint y: 283, distance: 67.6
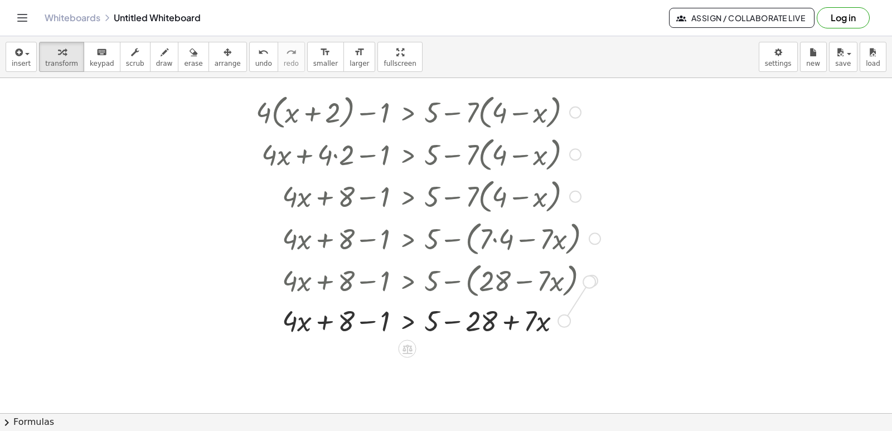
drag, startPoint x: 564, startPoint y: 325, endPoint x: 593, endPoint y: 281, distance: 52.7
click at [408, 113] on div "+ · 4 · ( + x + 2 ) − 1 > + 5 − · 7 · ( + 4 − x ) + · 4 · x + · 4 · 2 − 1 > + 5…" at bounding box center [408, 113] width 0 height 0
drag, startPoint x: 511, startPoint y: 321, endPoint x: 525, endPoint y: 315, distance: 15.7
click at [525, 315] on div at bounding box center [428, 320] width 356 height 38
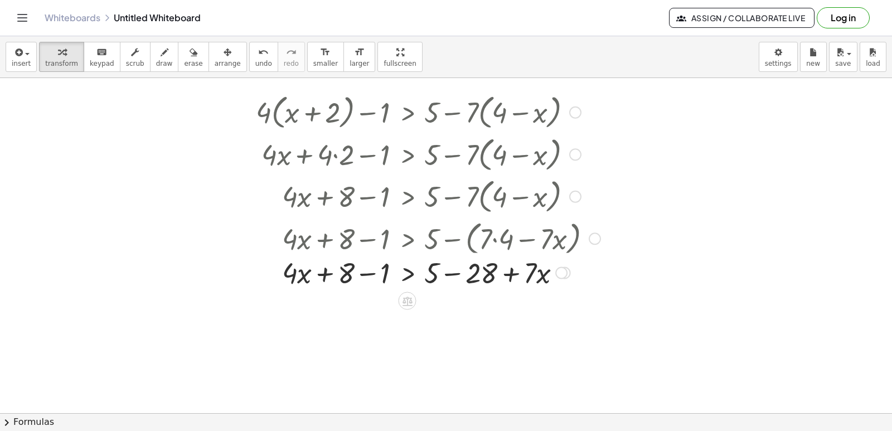
drag, startPoint x: 568, startPoint y: 321, endPoint x: 595, endPoint y: 269, distance: 58.6
click at [408, 273] on div "+ x + − 1 > + 5 x · 4 · [DATE] − +" at bounding box center [408, 273] width 0 height 0
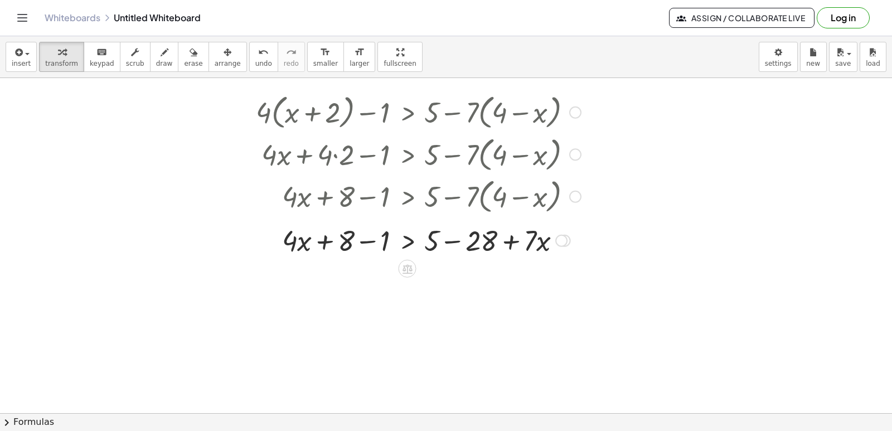
drag, startPoint x: 564, startPoint y: 280, endPoint x: 574, endPoint y: 236, distance: 45.2
click at [408, 241] on div "+ x + − 1 > + 5 x · 4 · [DATE] − +" at bounding box center [408, 241] width 0 height 0
drag, startPoint x: 564, startPoint y: 243, endPoint x: 569, endPoint y: 248, distance: 7.5
click at [408, 240] on div "+ x + − 1 > + 5 x · 4 · [DATE] − +" at bounding box center [408, 240] width 0 height 0
click at [501, 230] on div at bounding box center [418, 238] width 336 height 38
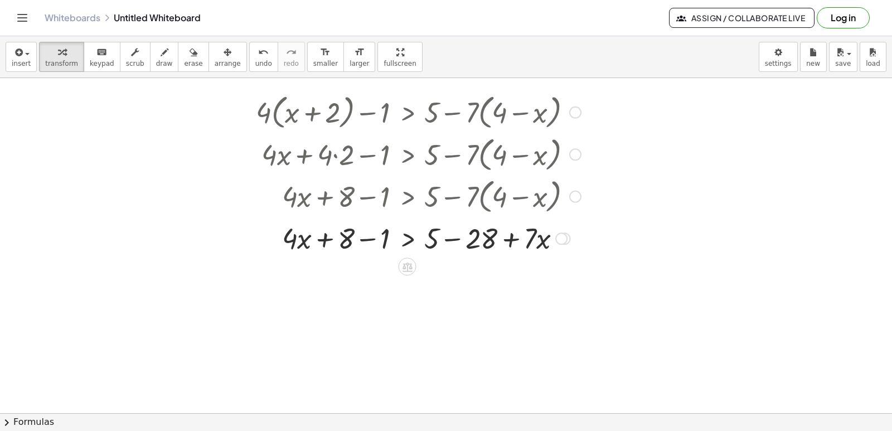
click at [409, 266] on icon at bounding box center [408, 267] width 12 height 12
click at [418, 344] on div at bounding box center [446, 190] width 892 height 1006
click at [477, 239] on div at bounding box center [418, 238] width 336 height 38
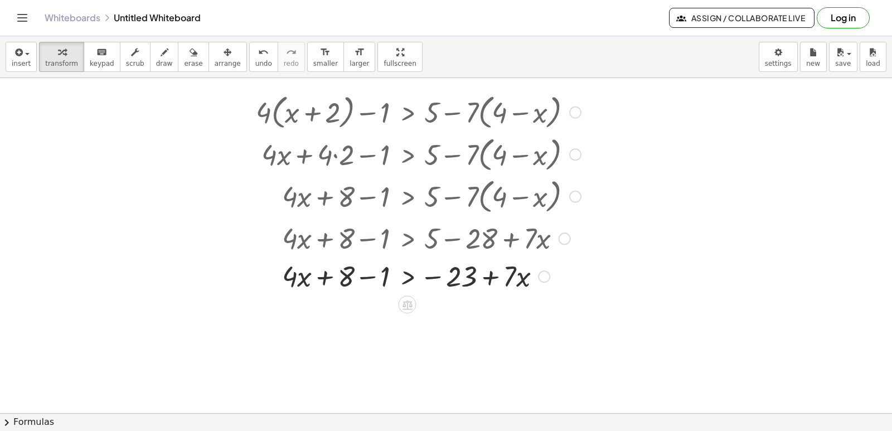
drag, startPoint x: 477, startPoint y: 239, endPoint x: 530, endPoint y: 351, distance: 124.2
click at [530, 352] on div at bounding box center [446, 190] width 892 height 1006
click at [255, 62] on span "undo" at bounding box center [263, 64] width 17 height 8
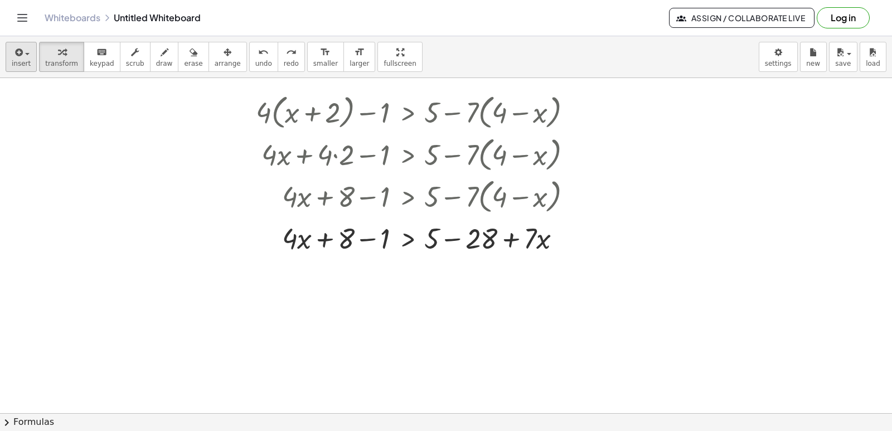
drag, startPoint x: 24, startPoint y: 78, endPoint x: 31, endPoint y: 58, distance: 20.8
click at [24, 76] on div "insert select one: Math Expression Function Text Youtube Video Graphing Geometr…" at bounding box center [446, 57] width 892 height 42
click at [32, 57] on button "insert" at bounding box center [21, 57] width 31 height 30
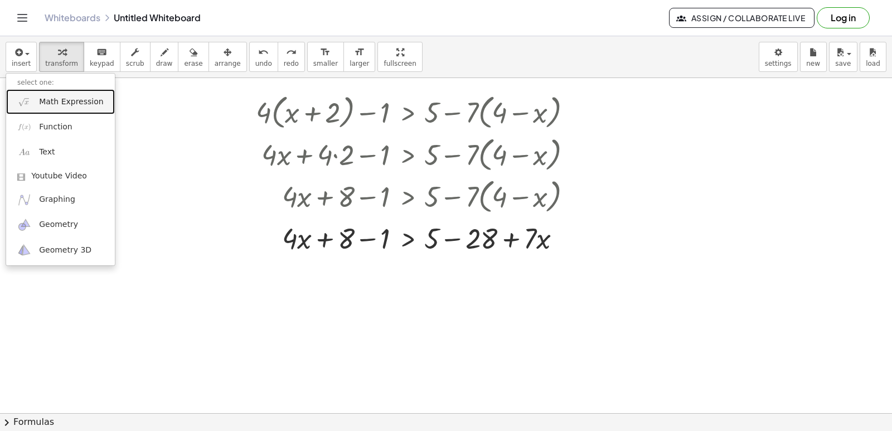
click at [56, 99] on span "Math Expression" at bounding box center [71, 101] width 64 height 11
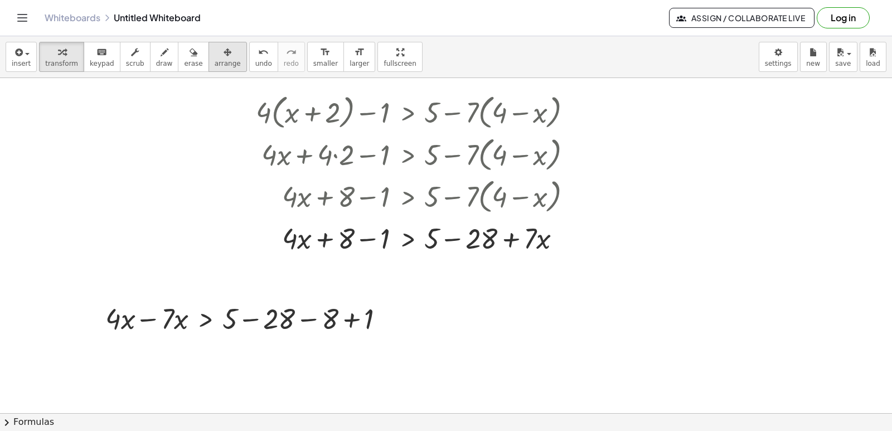
click at [224, 56] on icon "button" at bounding box center [228, 52] width 8 height 13
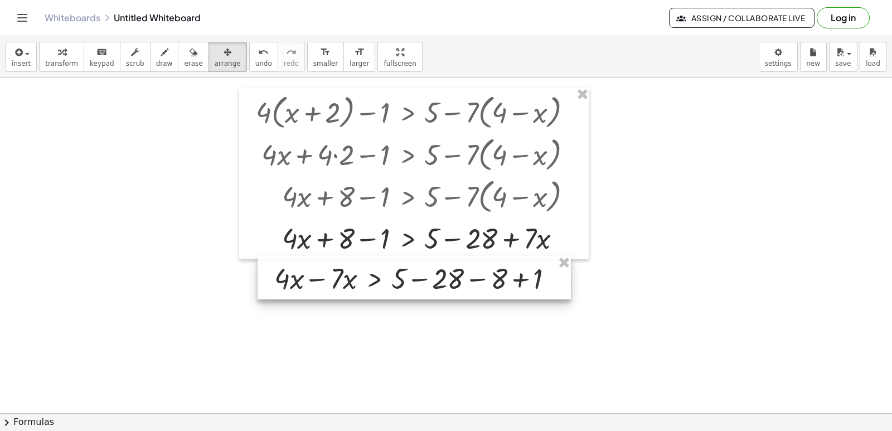
drag, startPoint x: 312, startPoint y: 320, endPoint x: 481, endPoint y: 280, distance: 173.7
click at [481, 280] on div at bounding box center [414, 277] width 313 height 43
click at [60, 61] on span "transform" at bounding box center [61, 64] width 33 height 8
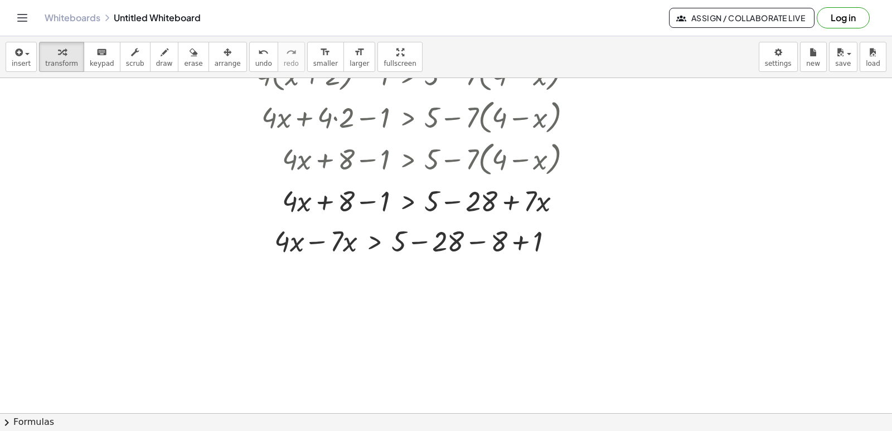
scroll to position [447, 0]
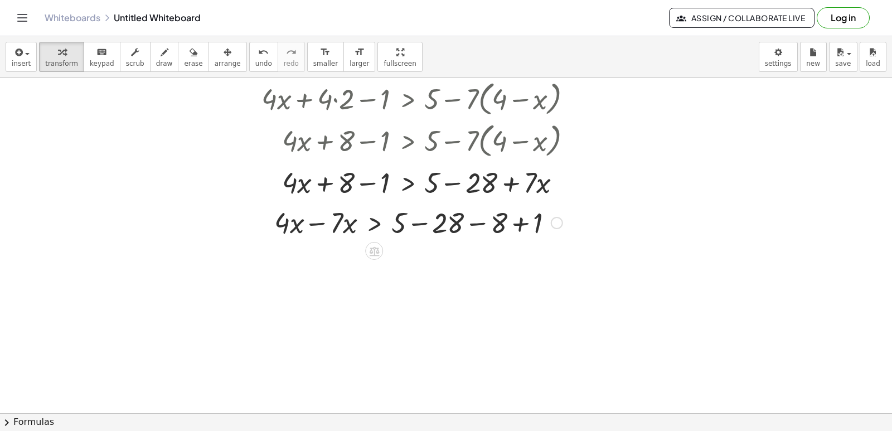
click at [317, 224] on div at bounding box center [418, 222] width 299 height 38
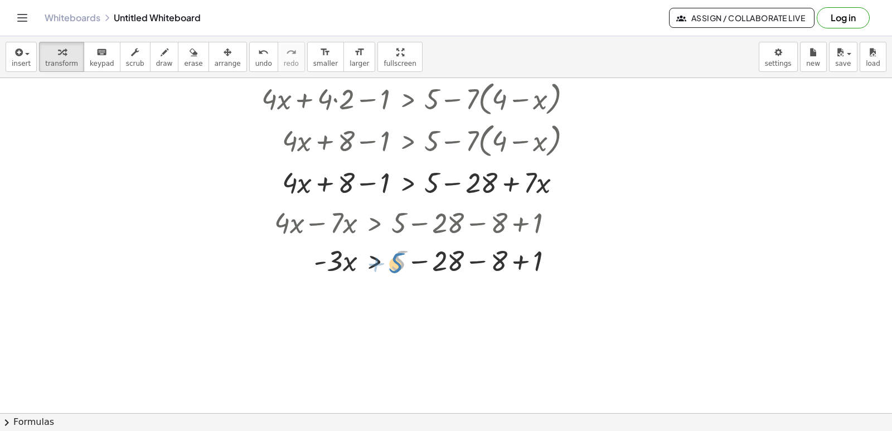
drag, startPoint x: 402, startPoint y: 259, endPoint x: 410, endPoint y: 260, distance: 7.9
click at [402, 261] on div at bounding box center [418, 260] width 299 height 38
drag, startPoint x: 415, startPoint y: 259, endPoint x: 413, endPoint y: 253, distance: 6.5
click at [413, 253] on div at bounding box center [418, 260] width 299 height 38
click at [421, 259] on div at bounding box center [418, 260] width 299 height 38
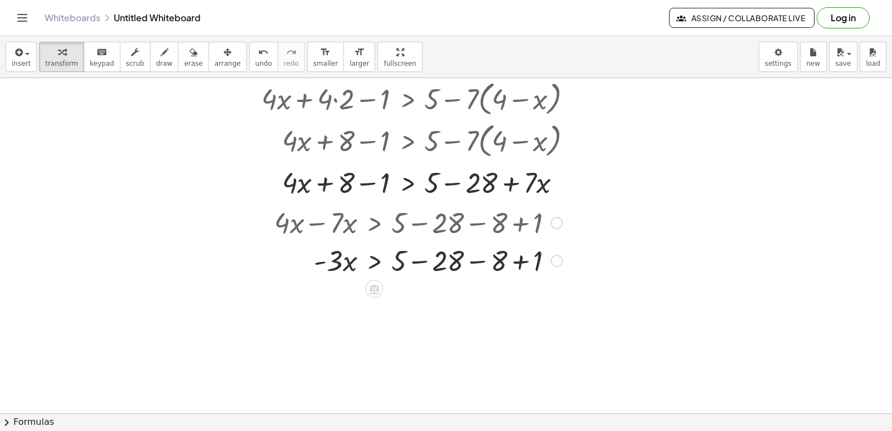
click at [421, 259] on div at bounding box center [418, 260] width 299 height 38
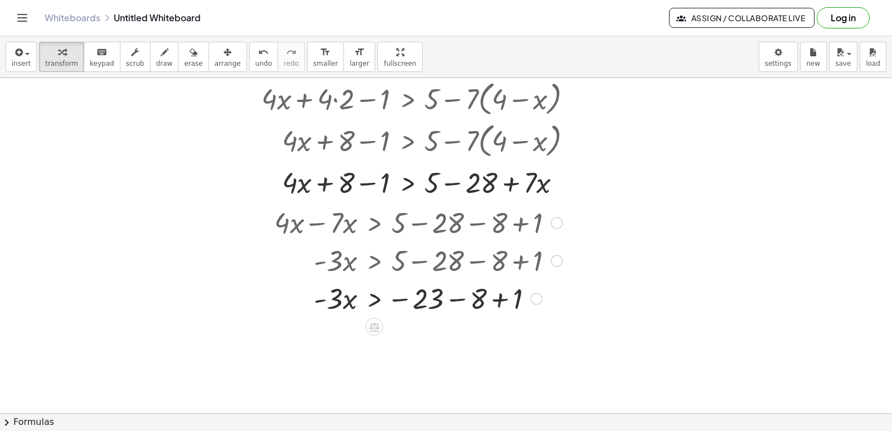
click at [462, 300] on div at bounding box center [418, 298] width 299 height 38
click at [448, 296] on div at bounding box center [418, 298] width 299 height 38
click at [448, 296] on div at bounding box center [448, 299] width 12 height 12
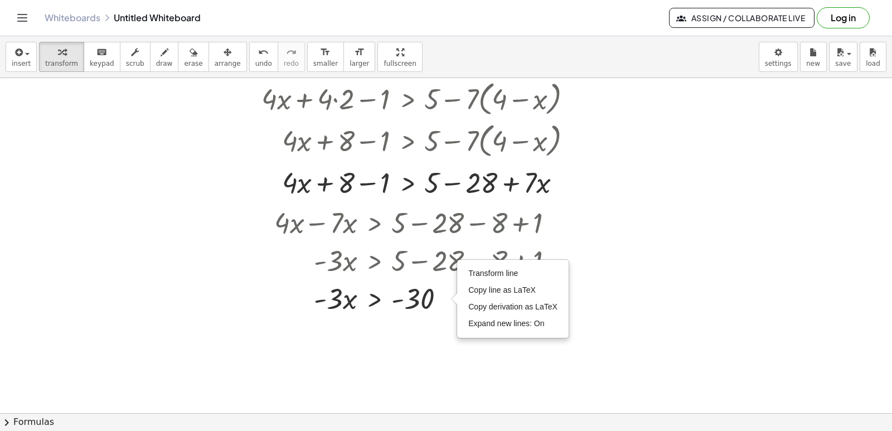
click at [391, 377] on div at bounding box center [446, 134] width 892 height 1006
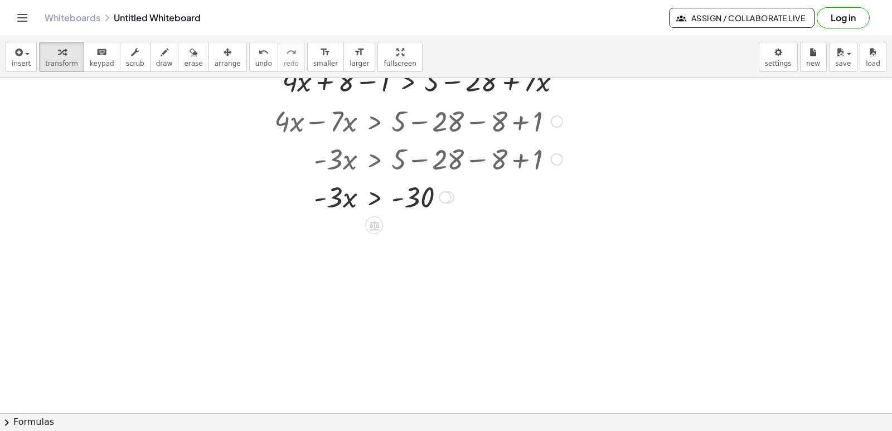
scroll to position [558, 0]
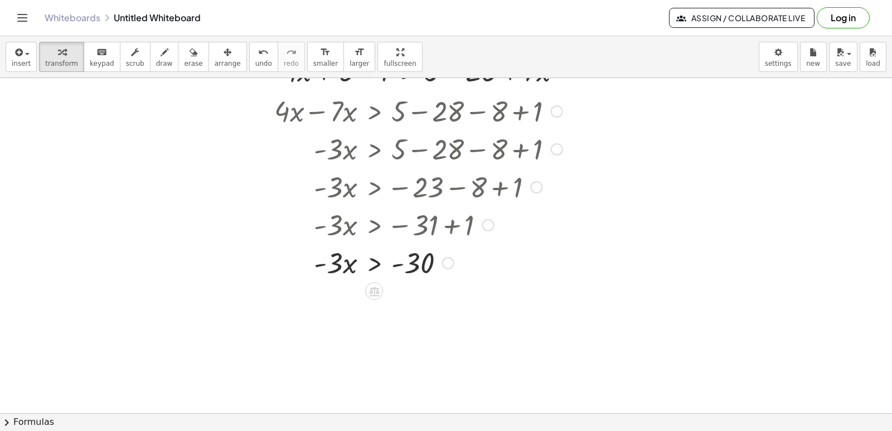
drag, startPoint x: 447, startPoint y: 188, endPoint x: 435, endPoint y: 323, distance: 135.5
click at [435, 323] on div "**********" at bounding box center [446, 23] width 892 height 1006
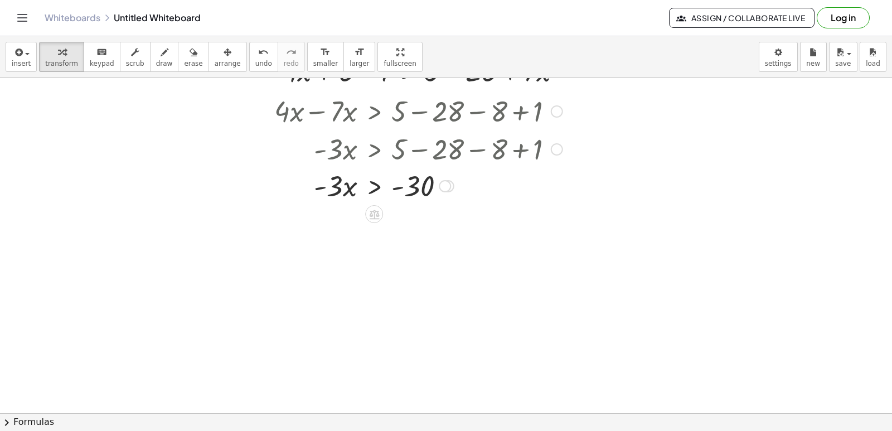
drag, startPoint x: 450, startPoint y: 261, endPoint x: 470, endPoint y: 180, distance: 83.3
click at [374, 186] on div "· x > · - 3 - 30 Transform line Copy line as LaTeX Copy derivation as LaTeX Exp…" at bounding box center [374, 186] width 0 height 0
click at [449, 269] on div at bounding box center [446, 23] width 892 height 1006
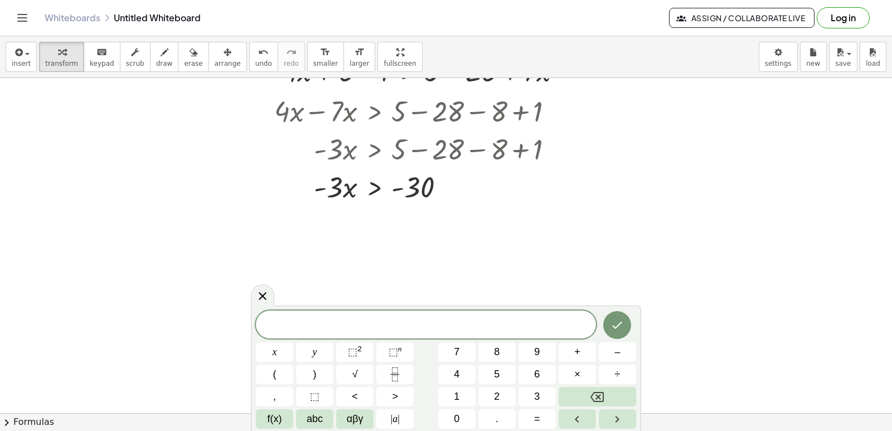
click at [449, 269] on div at bounding box center [446, 23] width 892 height 1006
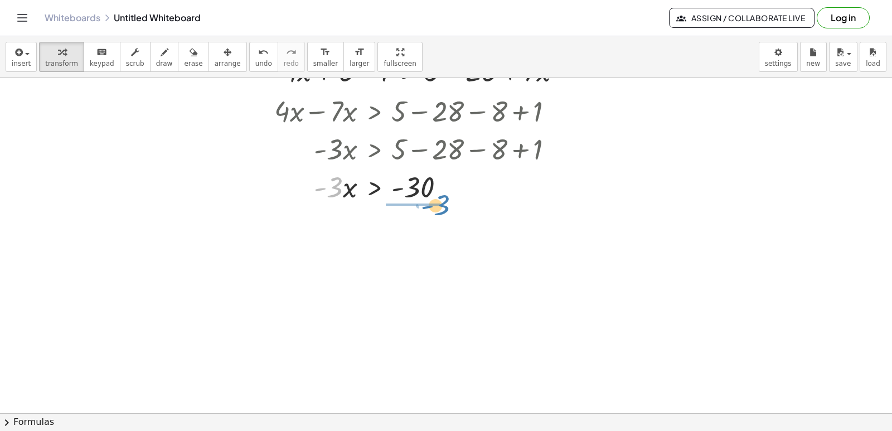
drag, startPoint x: 334, startPoint y: 186, endPoint x: 441, endPoint y: 204, distance: 108.6
click at [441, 204] on div at bounding box center [418, 186] width 299 height 38
click at [424, 233] on div at bounding box center [418, 233] width 299 height 56
click at [424, 233] on div at bounding box center [418, 233] width 299 height 37
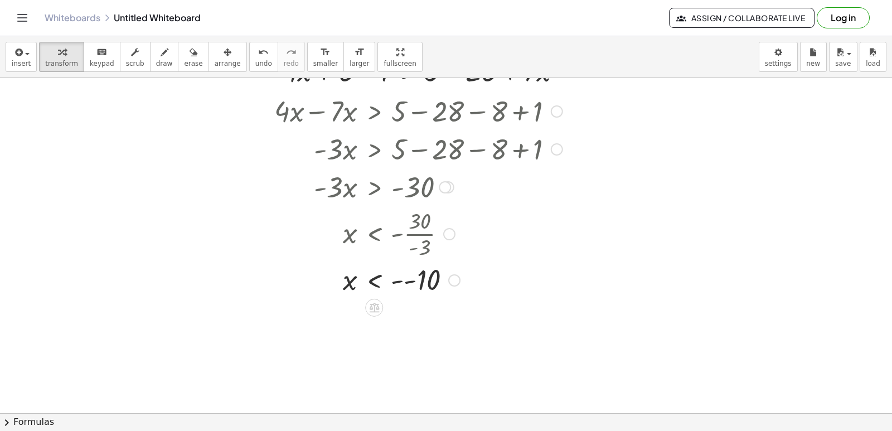
click at [405, 281] on div at bounding box center [418, 279] width 299 height 37
drag, startPoint x: 391, startPoint y: 308, endPoint x: 384, endPoint y: 307, distance: 7.3
click at [388, 304] on div at bounding box center [418, 316] width 299 height 37
drag, startPoint x: 424, startPoint y: 318, endPoint x: 448, endPoint y: 277, distance: 48.2
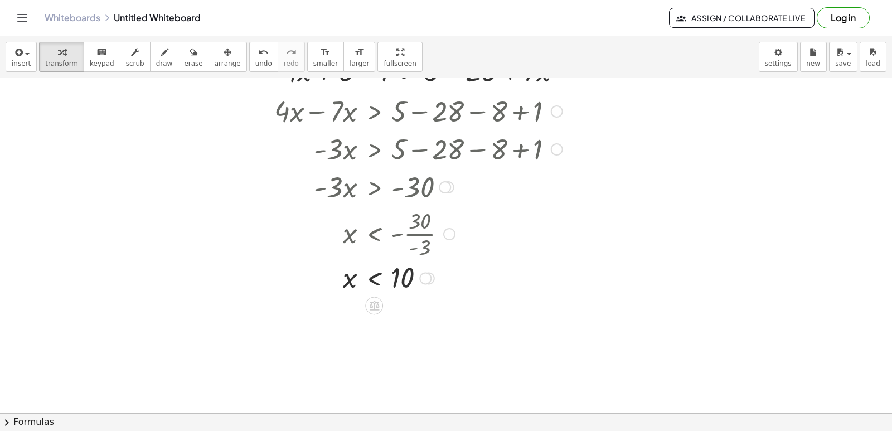
click at [374, 278] on div "x < 10 Transform line Copy line as LaTeX Copy derivation as LaTeX Expand new li…" at bounding box center [374, 278] width 0 height 0
click at [28, 61] on button "insert" at bounding box center [21, 57] width 31 height 30
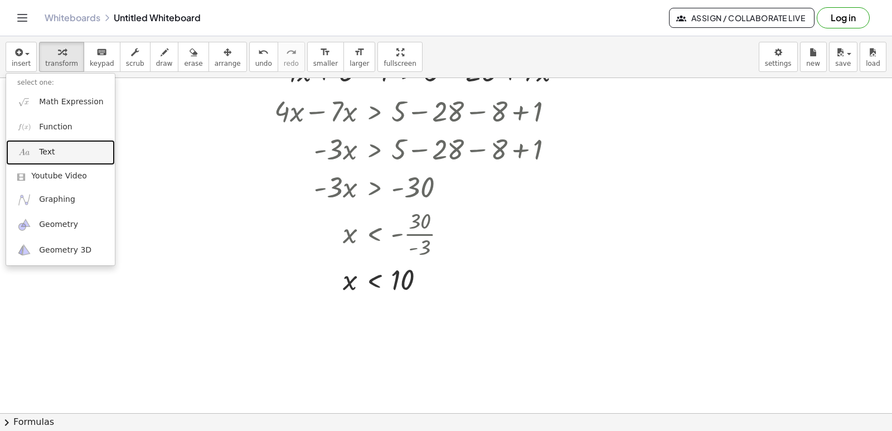
click at [57, 154] on link "Text" at bounding box center [60, 152] width 109 height 25
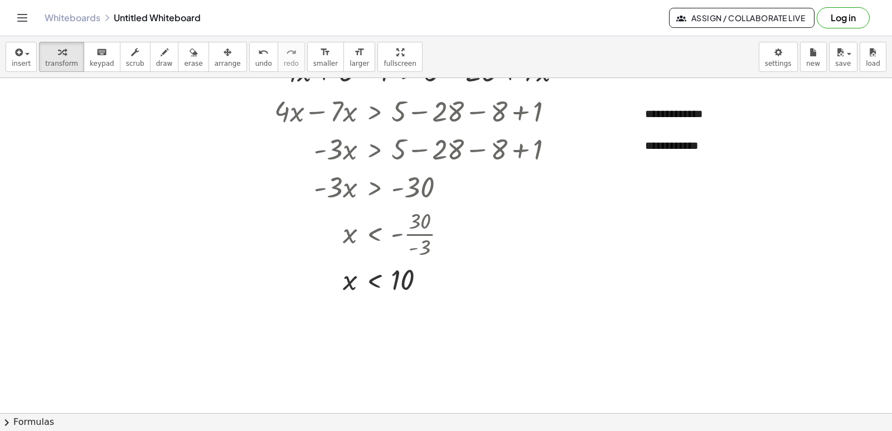
click at [697, 190] on div at bounding box center [446, 23] width 892 height 1006
click at [186, 60] on button "erase" at bounding box center [193, 57] width 31 height 30
click at [221, 57] on button "arrange" at bounding box center [228, 57] width 38 height 30
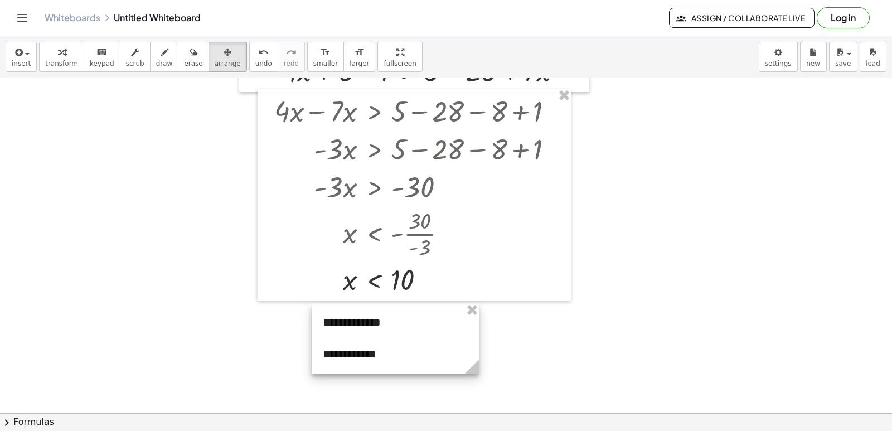
drag, startPoint x: 696, startPoint y: 124, endPoint x: 489, endPoint y: 354, distance: 310.0
click at [373, 332] on div at bounding box center [395, 338] width 167 height 70
click at [59, 55] on icon "button" at bounding box center [62, 52] width 8 height 13
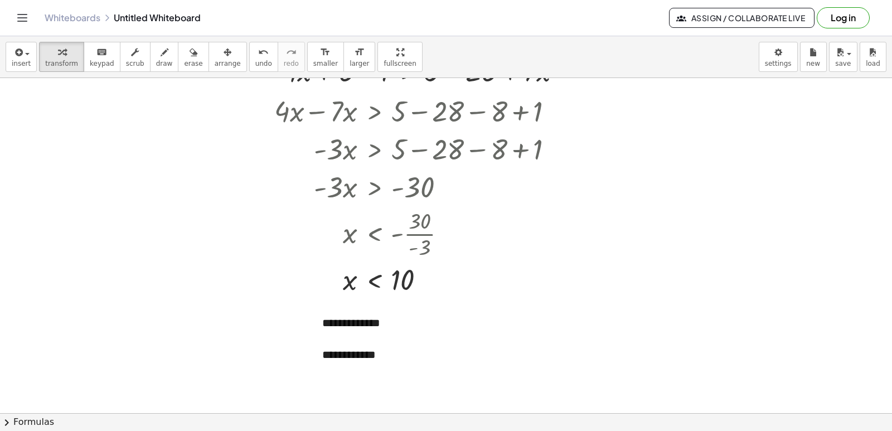
click at [114, 161] on div at bounding box center [446, 23] width 892 height 1006
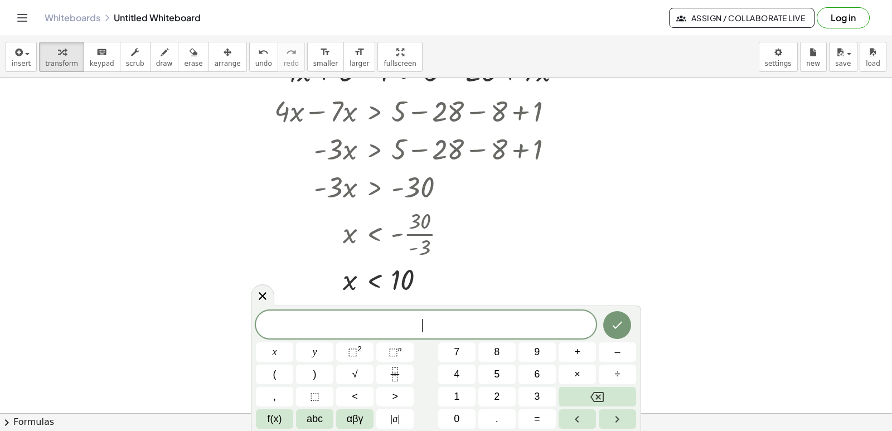
click at [113, 161] on div at bounding box center [446, 23] width 892 height 1006
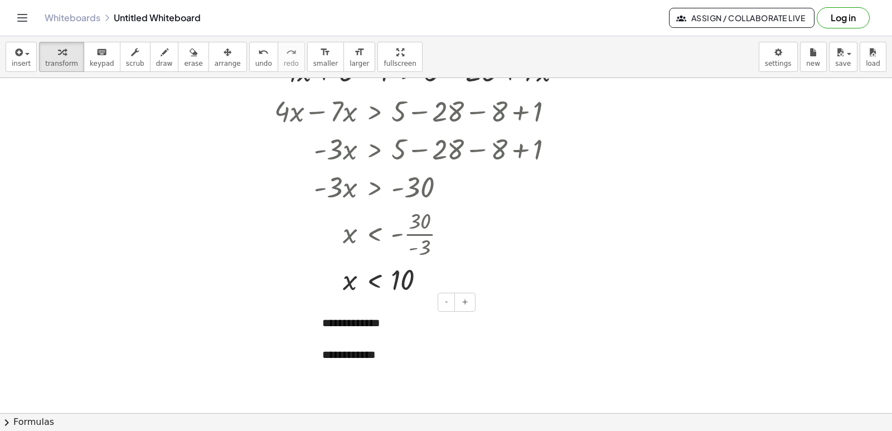
click at [321, 325] on div at bounding box center [316, 339] width 11 height 70
click at [354, 330] on div "**********" at bounding box center [394, 339] width 167 height 70
click at [470, 304] on button "+" at bounding box center [465, 302] width 21 height 19
click at [471, 304] on button "+" at bounding box center [465, 302] width 21 height 19
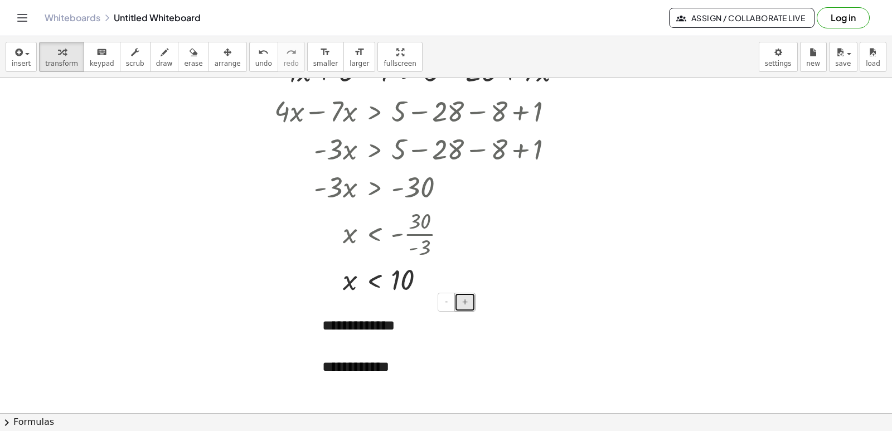
click at [471, 304] on button "+" at bounding box center [465, 302] width 21 height 19
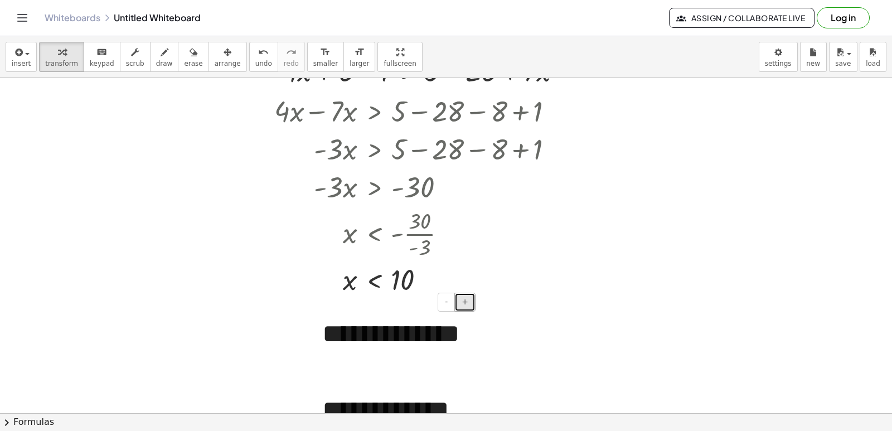
click at [471, 304] on button "+" at bounding box center [465, 302] width 21 height 19
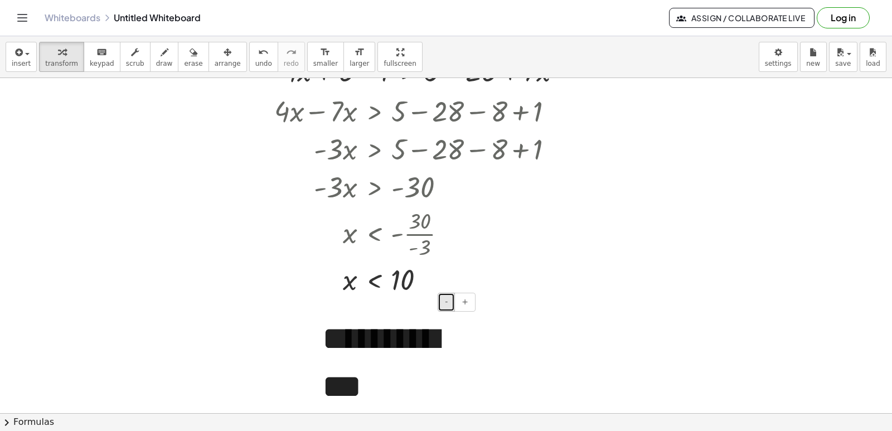
click at [447, 306] on span "-" at bounding box center [446, 301] width 3 height 9
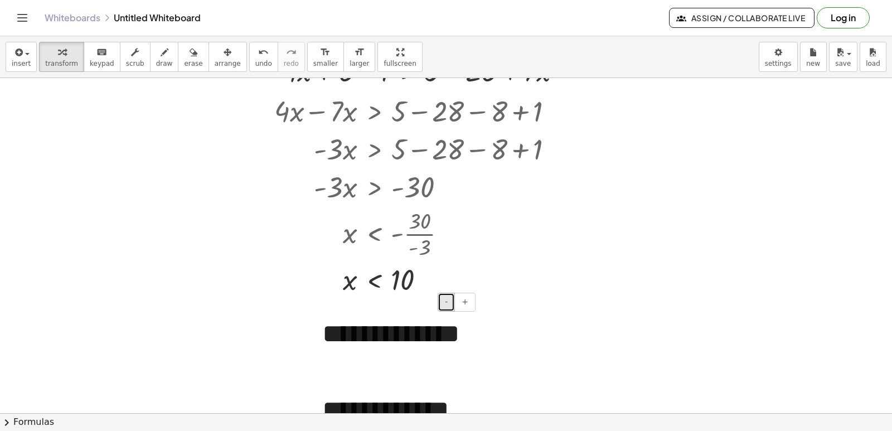
click at [448, 306] on span "-" at bounding box center [446, 301] width 3 height 9
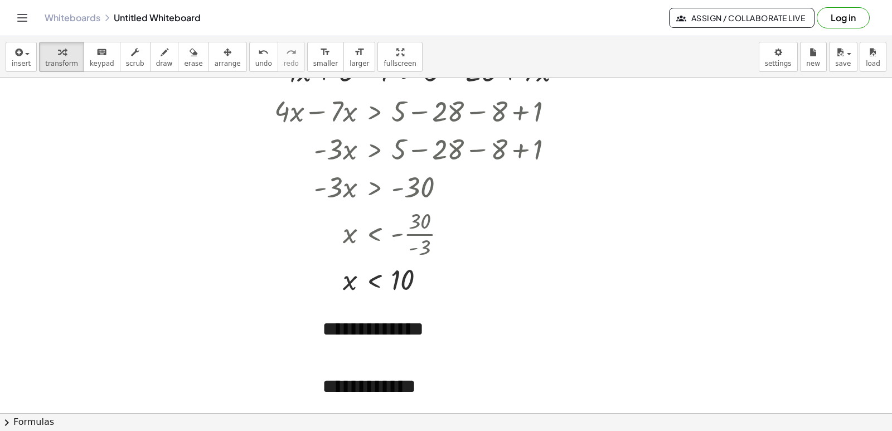
click at [560, 328] on div at bounding box center [446, 23] width 892 height 1006
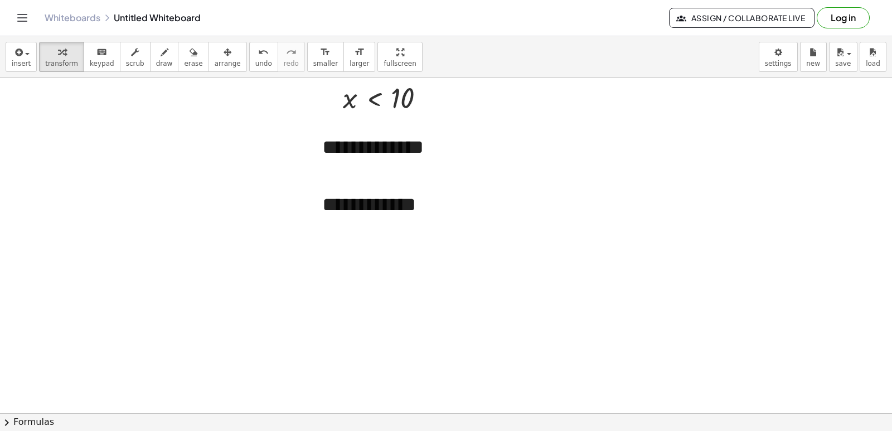
scroll to position [838, 0]
